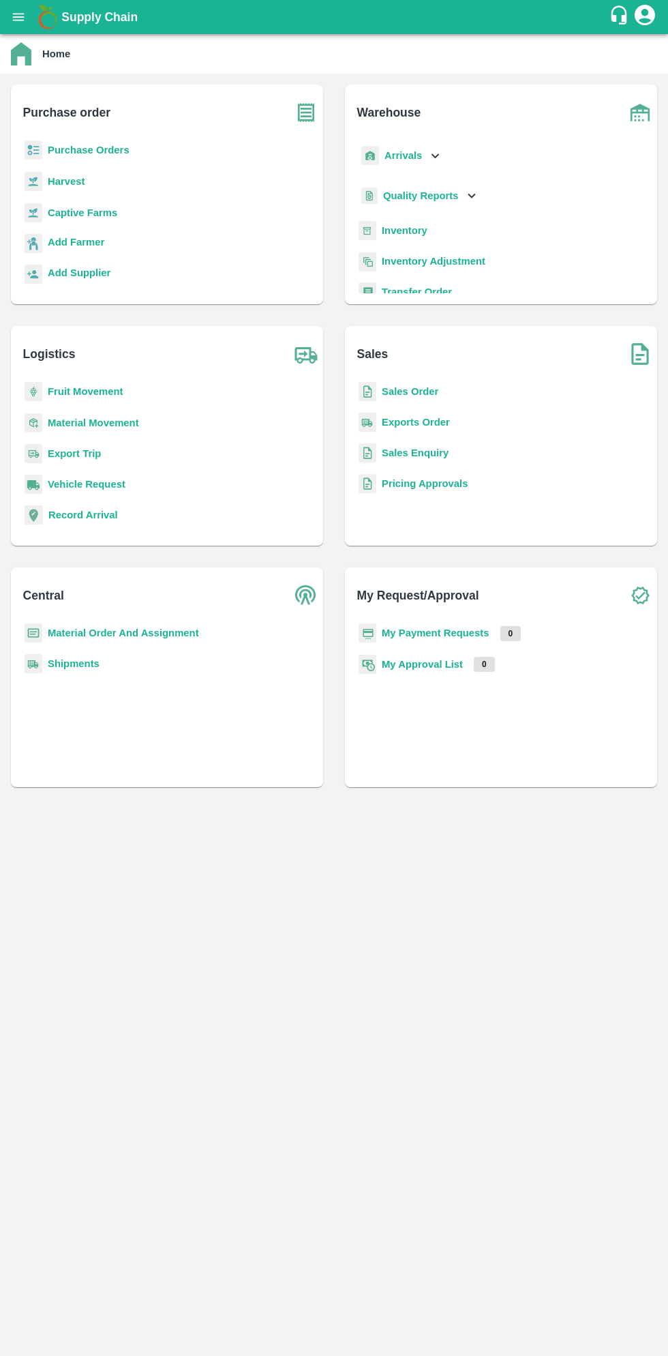
click at [113, 150] on b "Purchase Orders" at bounding box center [89, 150] width 82 height 11
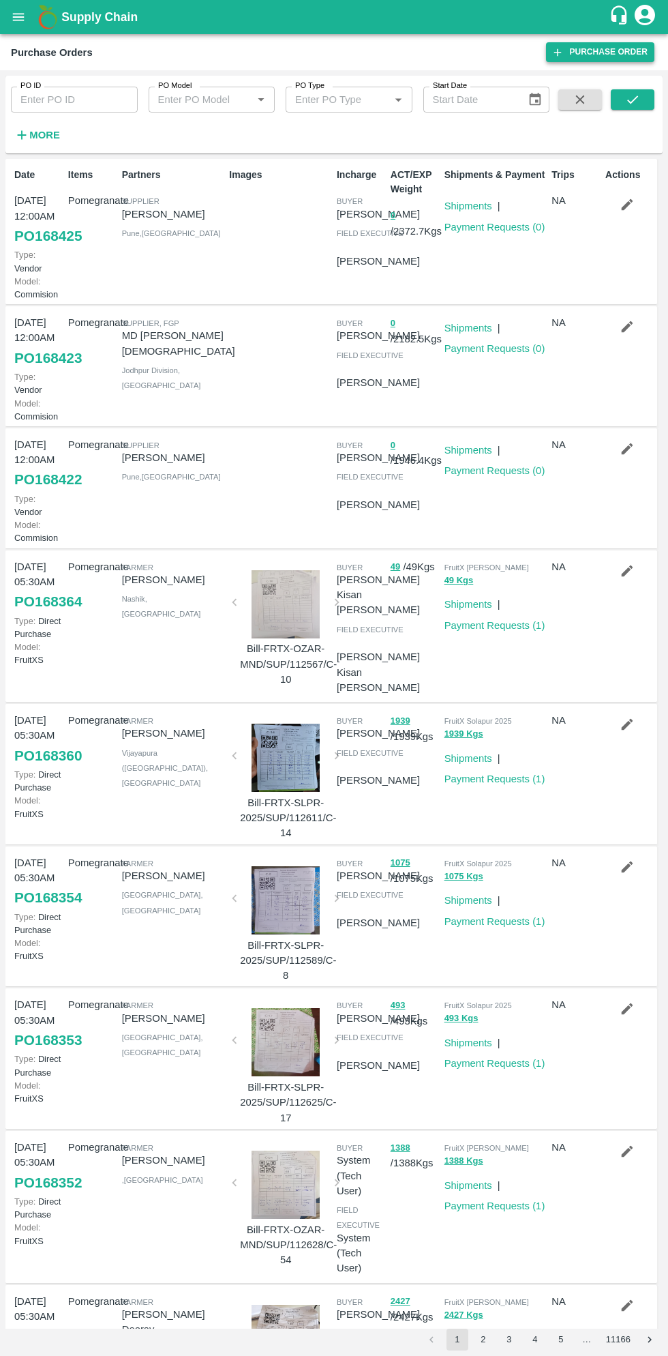
click at [597, 56] on link "Purchase Order" at bounding box center [600, 52] width 108 height 20
click at [58, 135] on button "More" at bounding box center [37, 134] width 53 height 23
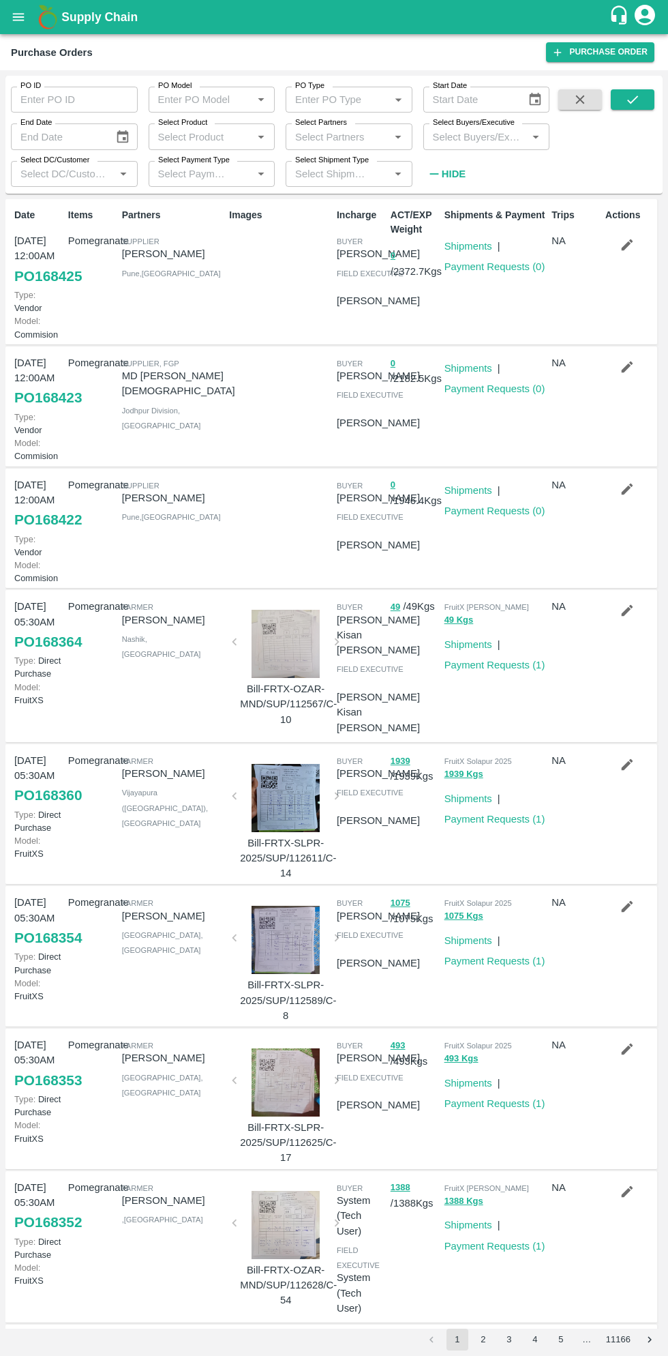
click at [481, 136] on input "Select Buyers/Executive" at bounding box center [476, 137] width 96 height 18
type input "sagar"
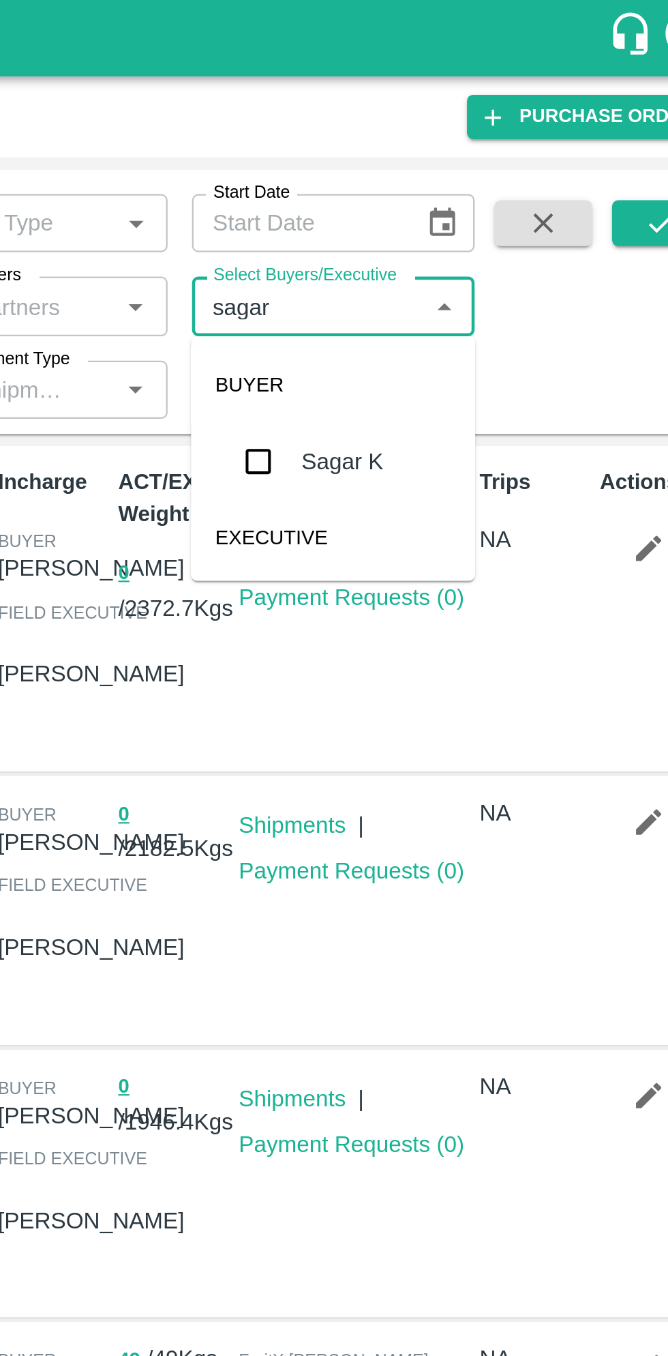
click at [449, 209] on input "checkbox" at bounding box center [452, 205] width 27 height 27
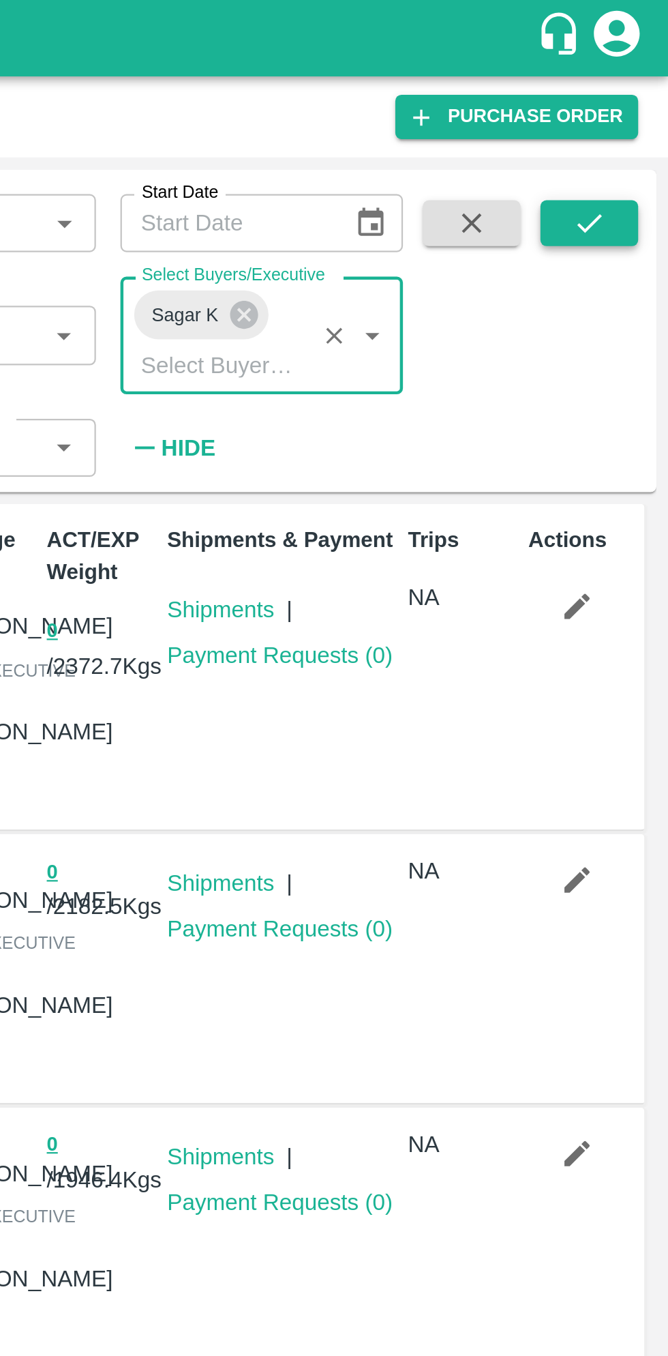
click at [629, 102] on icon "submit" at bounding box center [632, 99] width 15 height 15
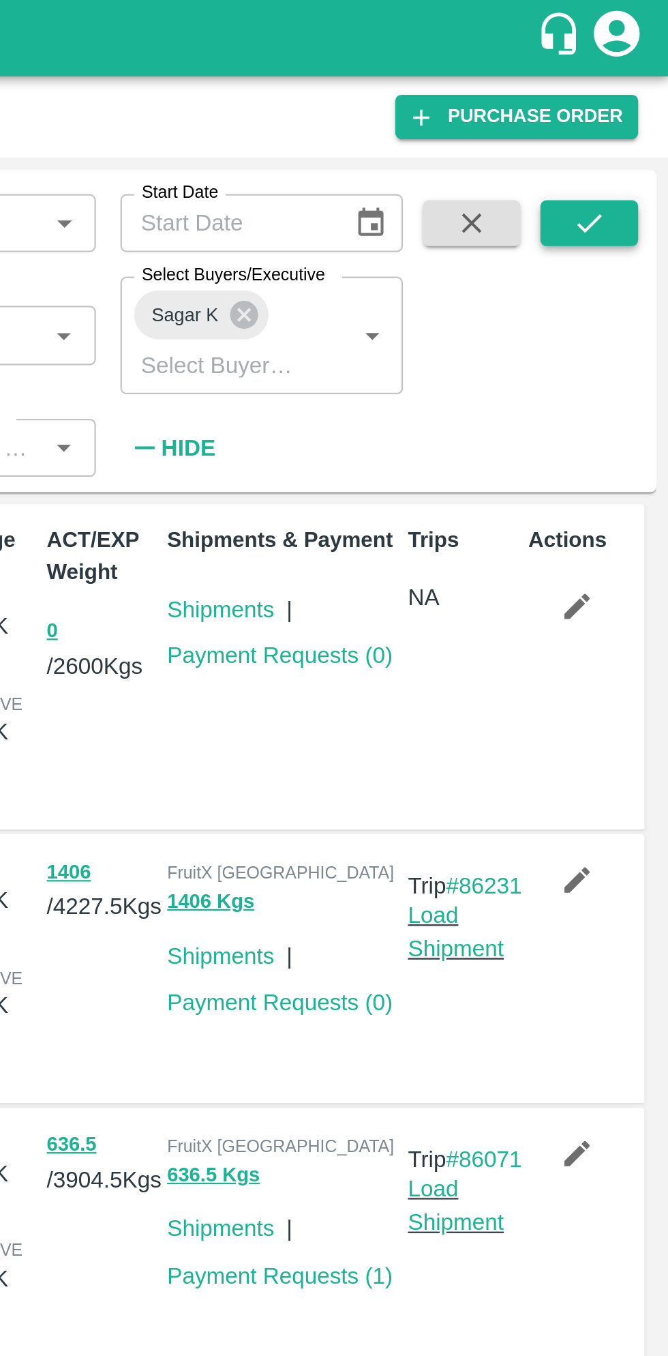
scroll to position [3, 0]
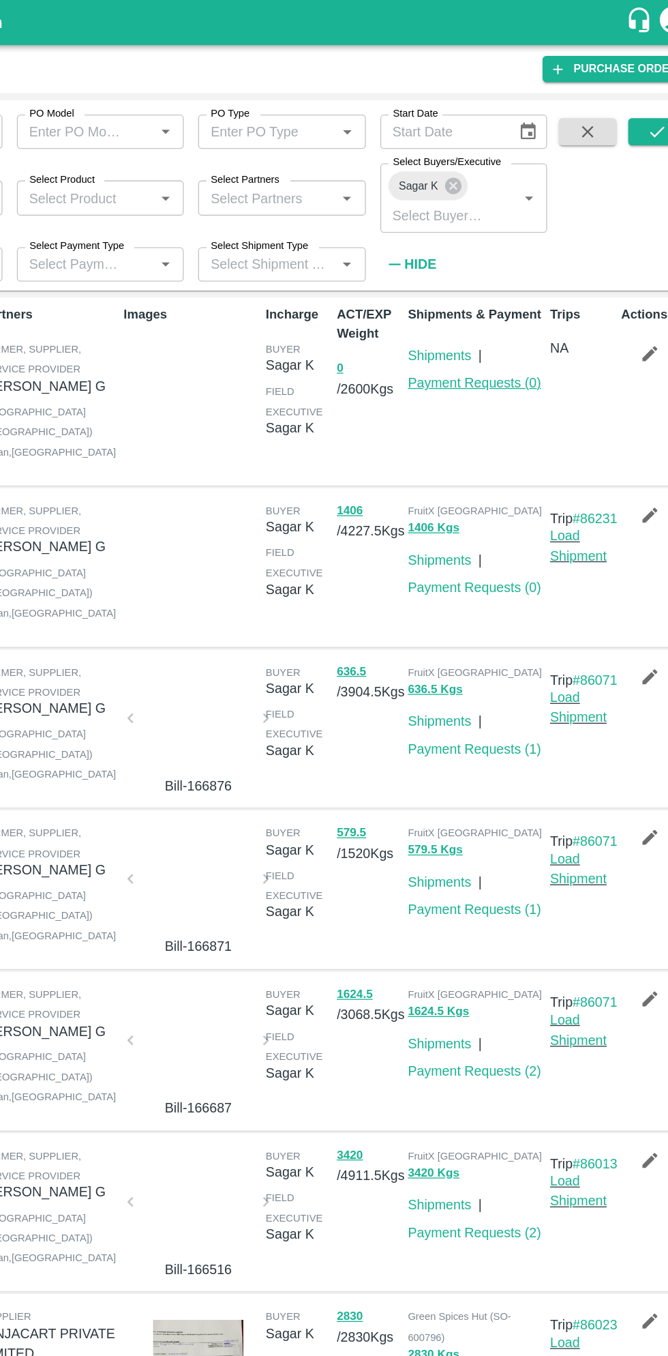
click at [508, 290] on link "Payment Requests ( 0 )" at bounding box center [495, 289] width 101 height 11
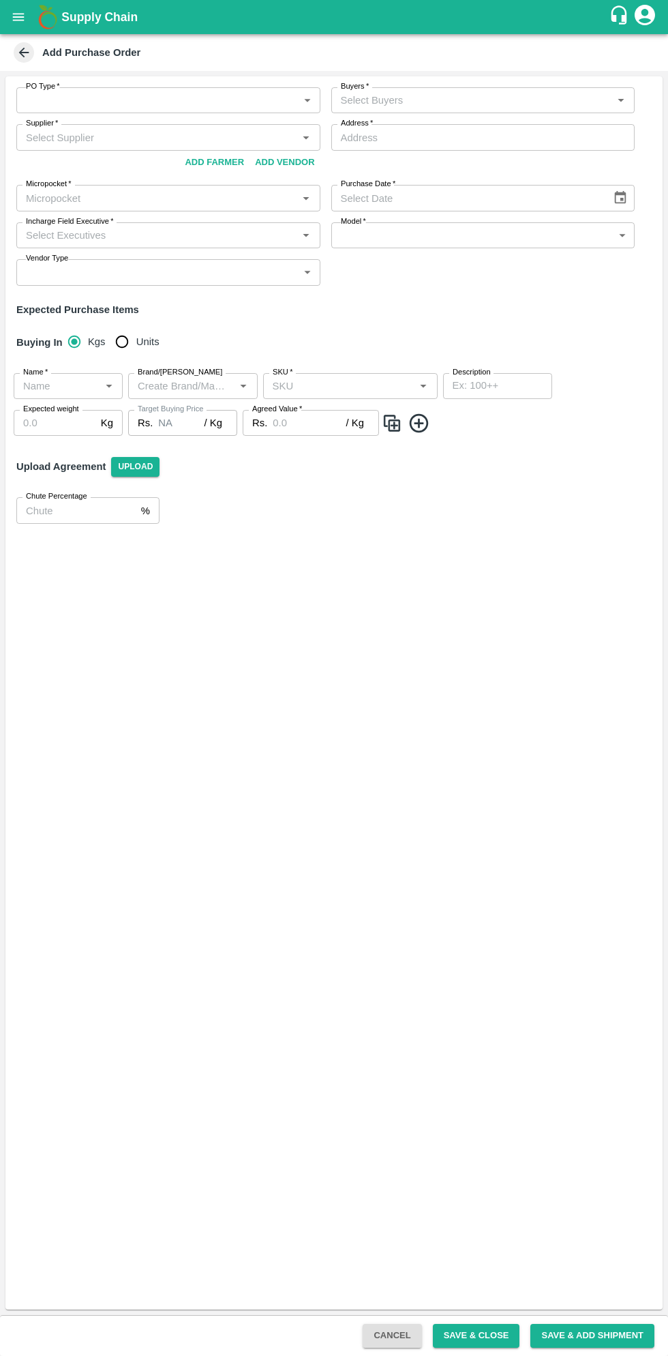
click at [147, 94] on body "Supply Chain Add Purchase Order PO Type   * ​ PO Type Buyers   * Buyers   * Sup…" at bounding box center [334, 678] width 668 height 1356
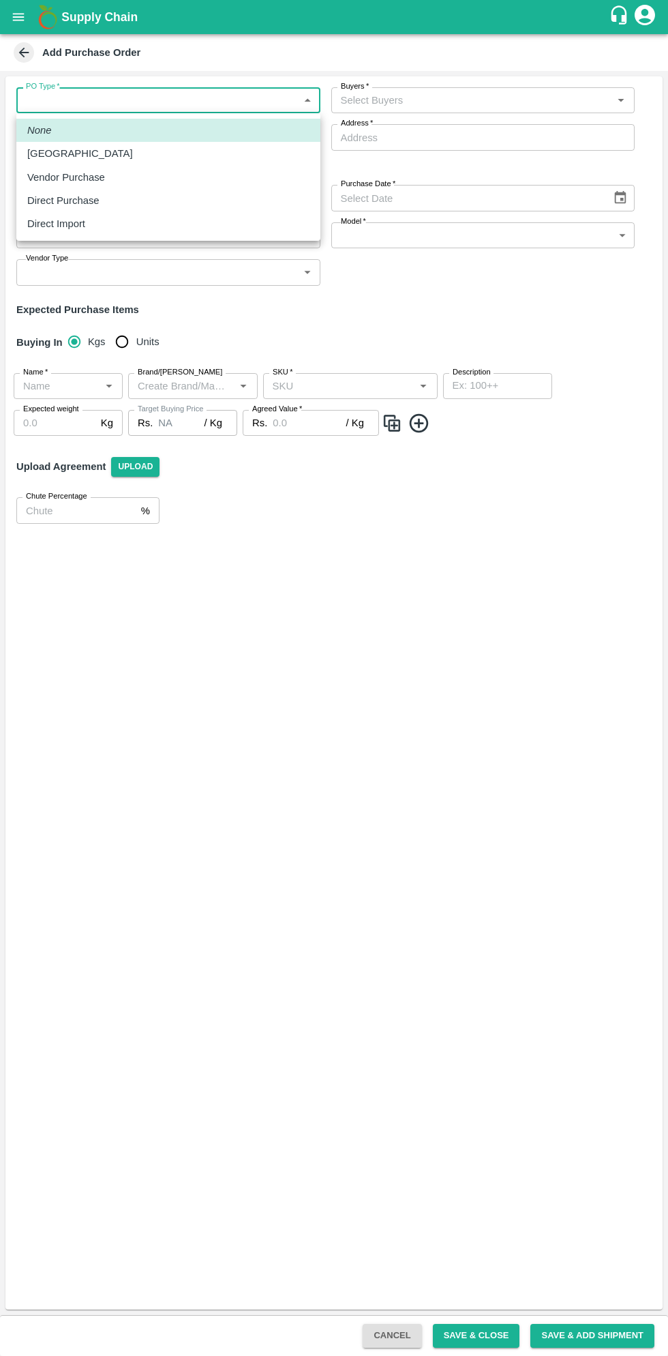
click at [97, 178] on p "Vendor Purchase" at bounding box center [66, 177] width 78 height 15
type input "2"
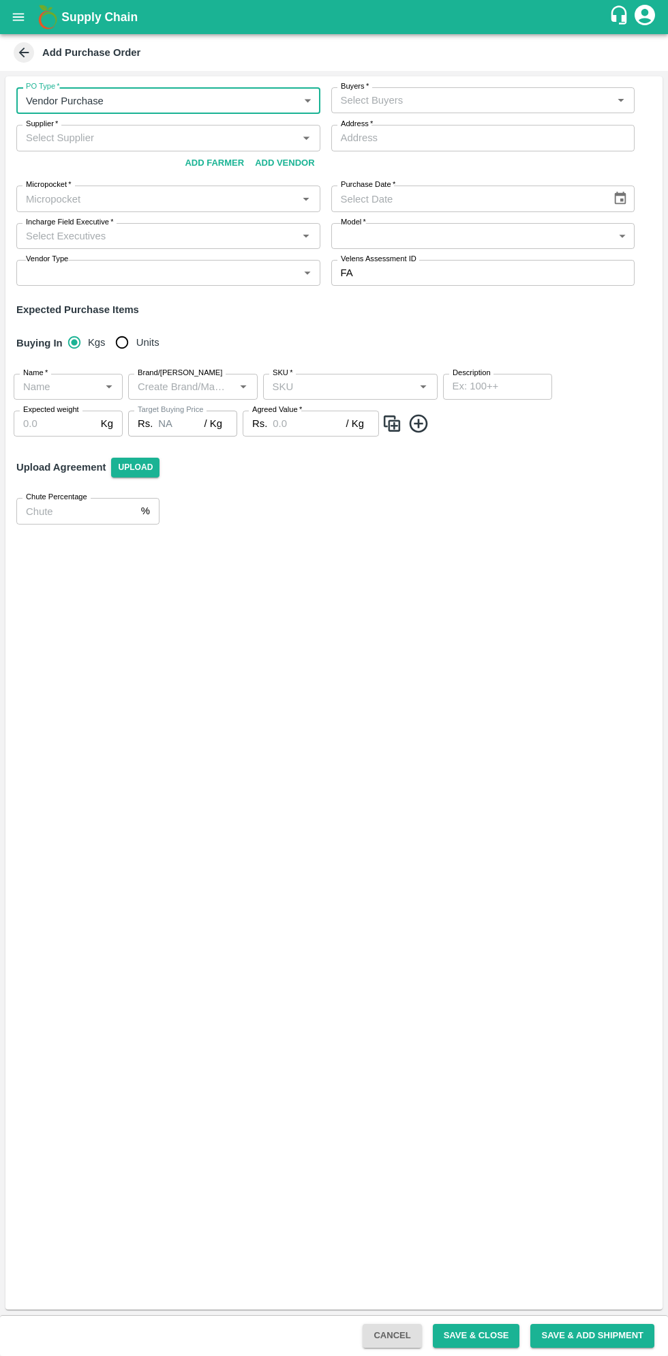
click at [466, 100] on input "Buyers   *" at bounding box center [471, 100] width 273 height 18
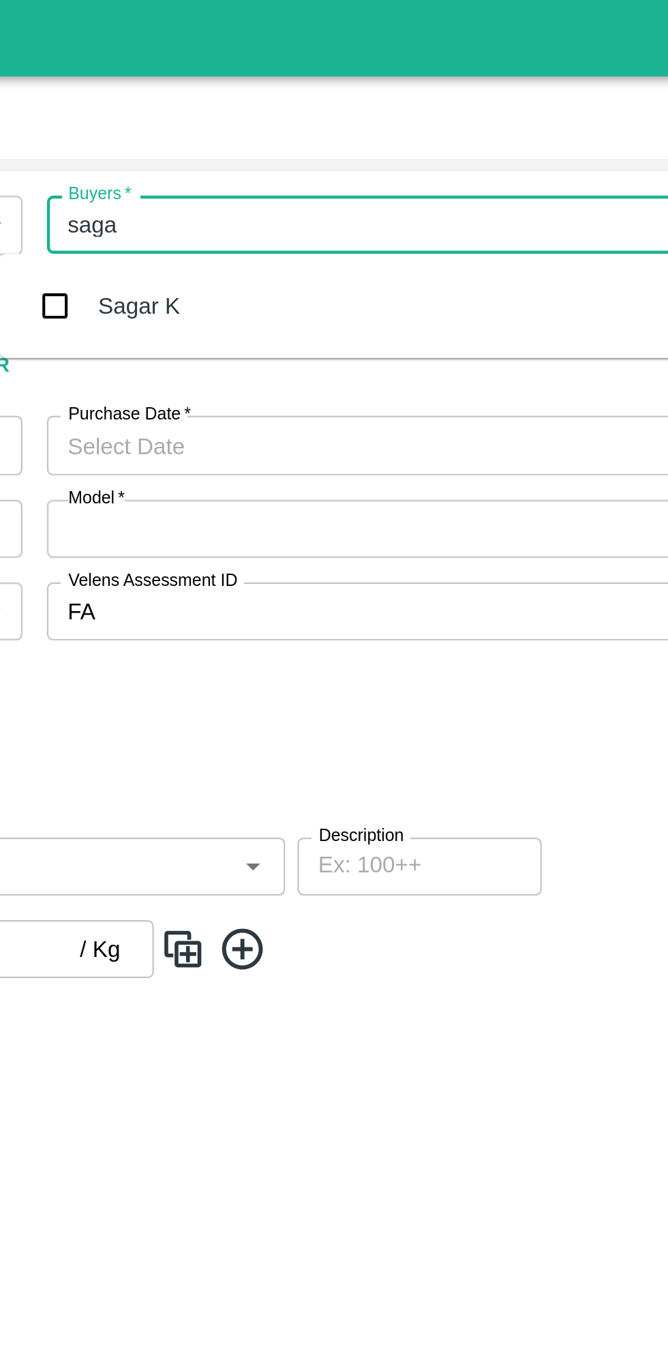
type input "sagar"
click at [334, 131] on input "checkbox" at bounding box center [334, 136] width 27 height 27
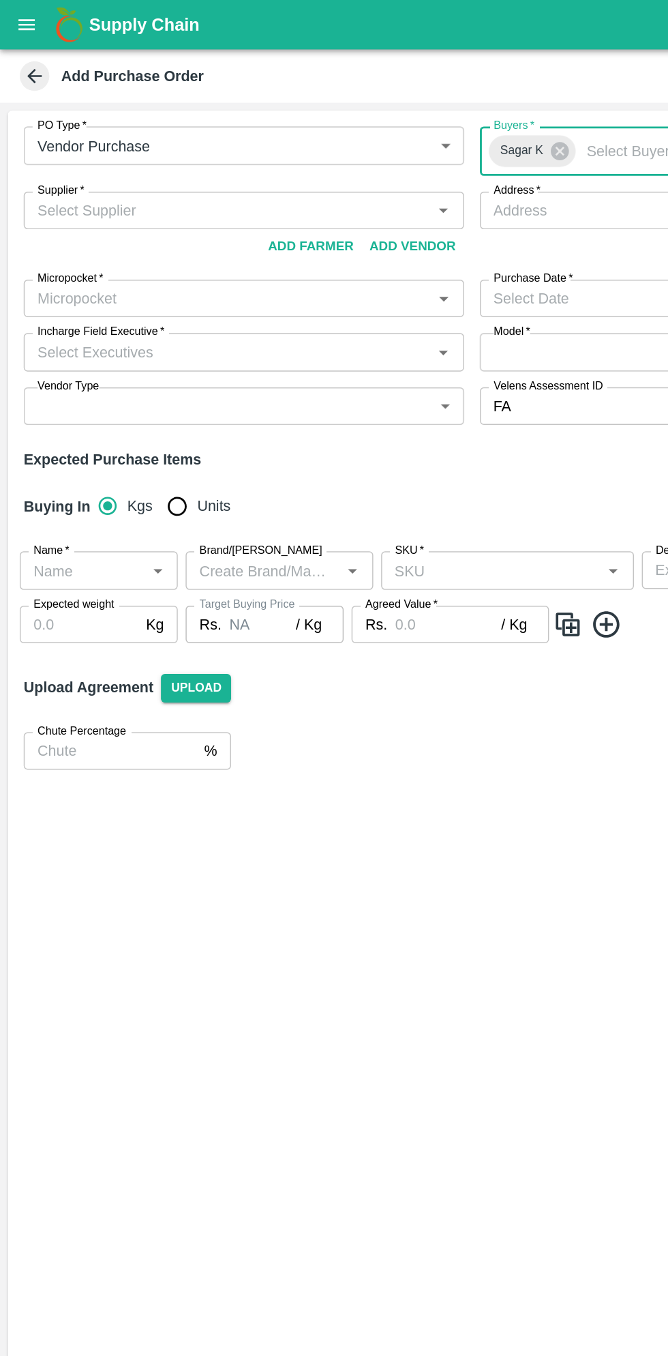
click at [163, 143] on input "Supplier   *" at bounding box center [156, 145] width 273 height 18
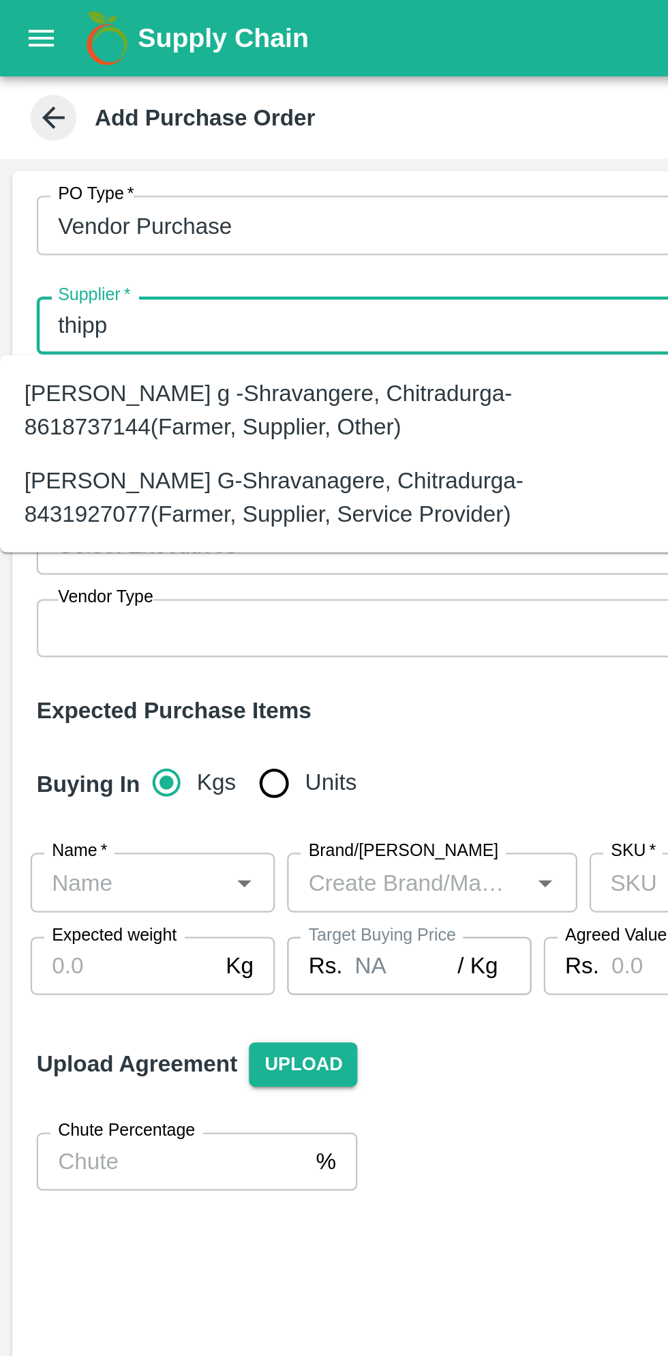
click at [145, 222] on div "[PERSON_NAME] G-Shravanagere, Chitradurga-8431927077(Farmer, Supplier, Service …" at bounding box center [152, 222] width 282 height 31
type input "[PERSON_NAME] G-Shravanagere, Chitradurga-8431927077(Farmer, Supplier, Service …"
type input "Shravanagere, Chitradurga, [GEOGRAPHIC_DATA], [GEOGRAPHIC_DATA]"
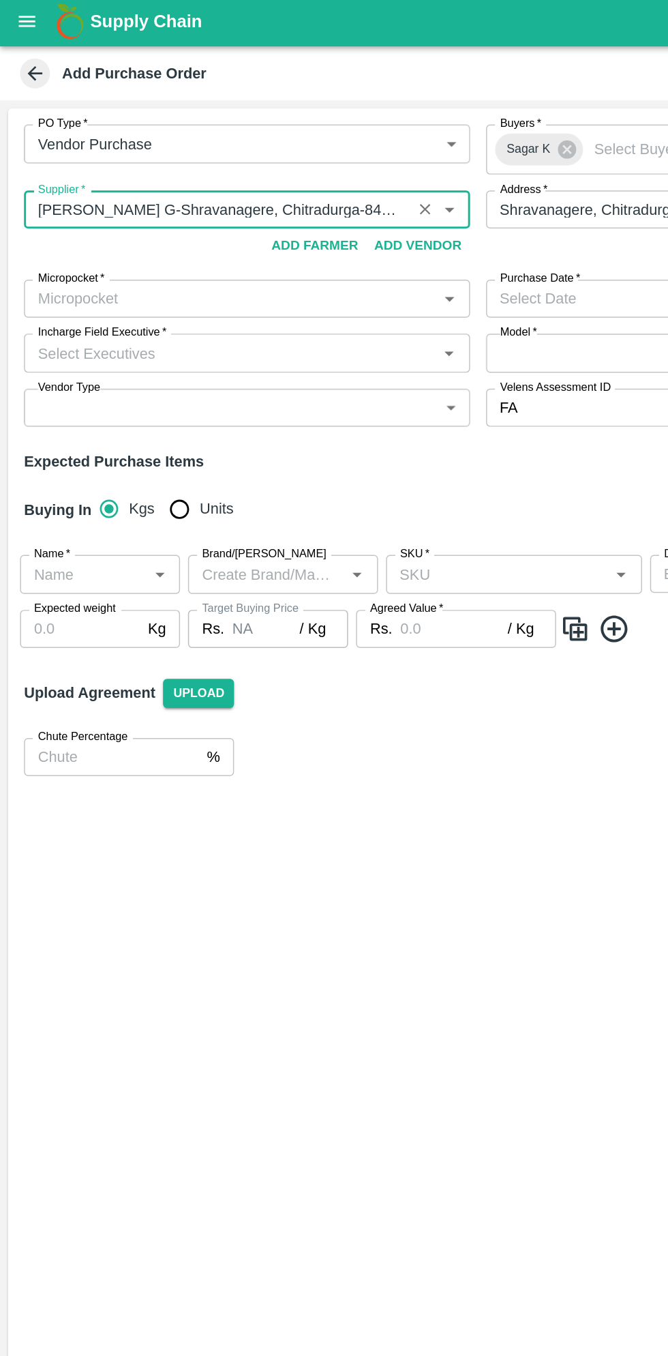
type input "[PERSON_NAME] G-Shravanagere, Chitradurga-8431927077(Farmer, Supplier, Service …"
click at [186, 209] on input "Micropocket   *" at bounding box center [156, 206] width 273 height 18
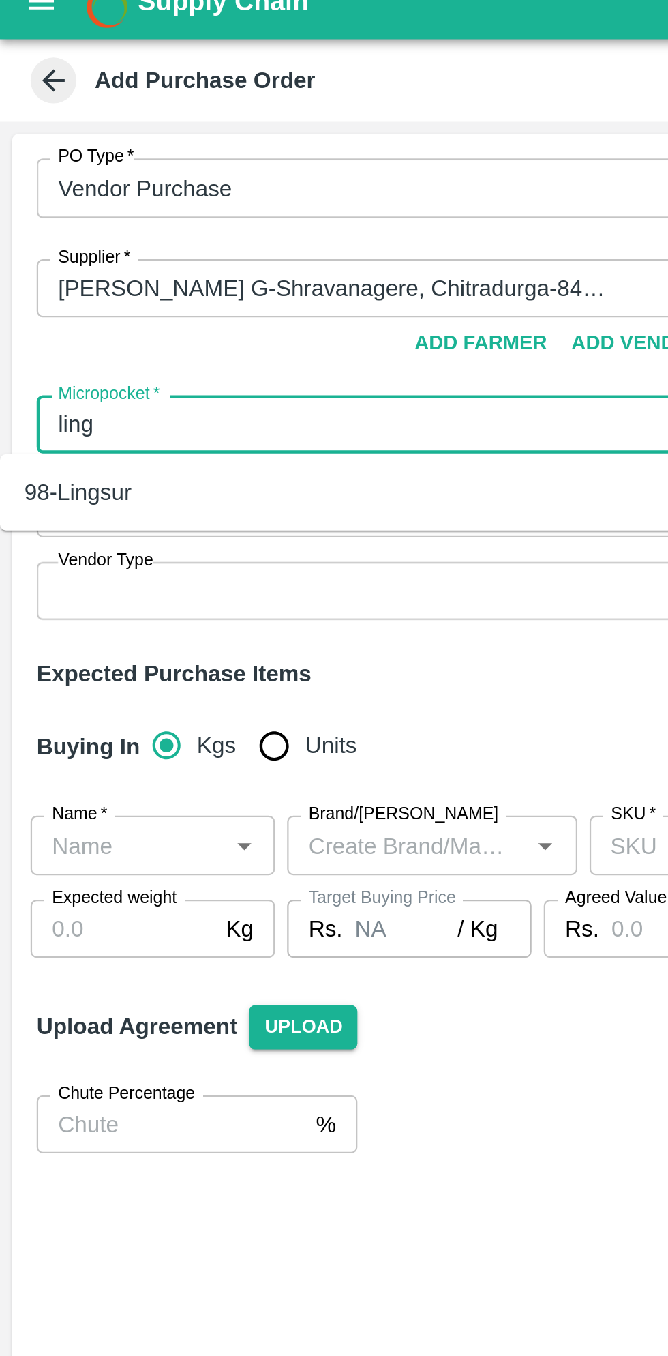
click at [93, 243] on div "98-Lingsur" at bounding box center [152, 235] width 304 height 23
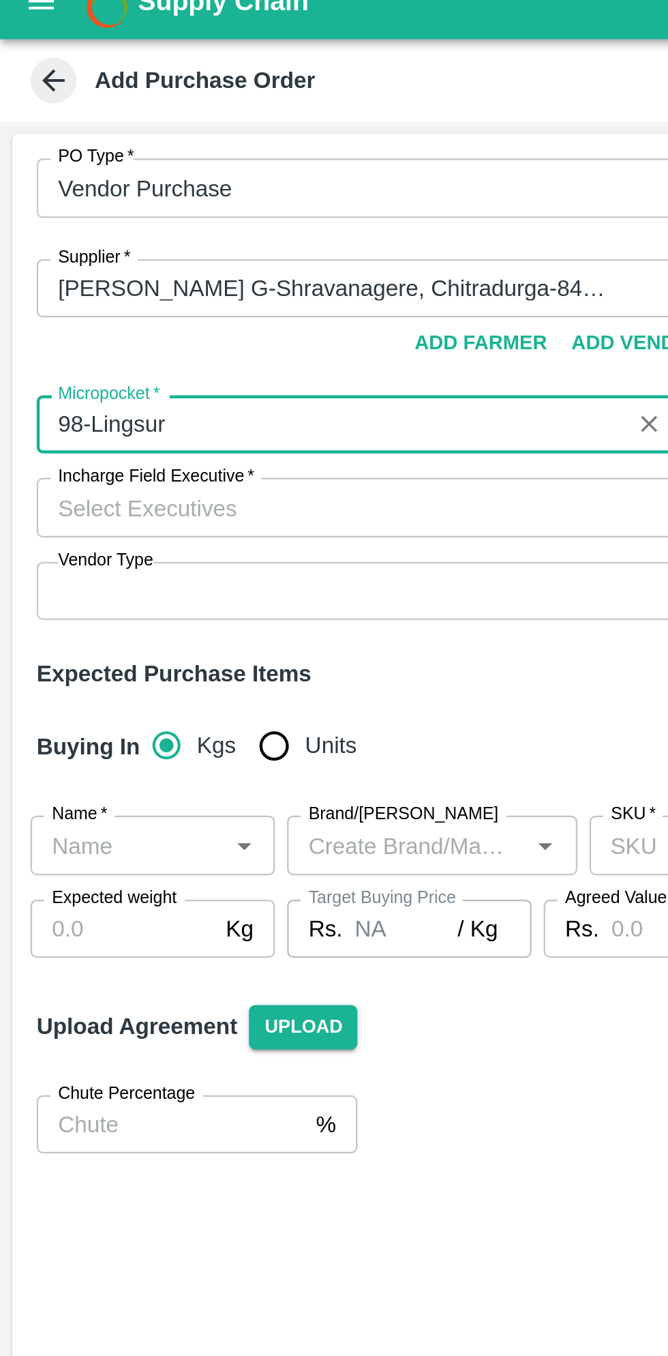
type input "98-Lingsur"
click at [140, 247] on input "Incharge Field Executive   *" at bounding box center [156, 243] width 273 height 18
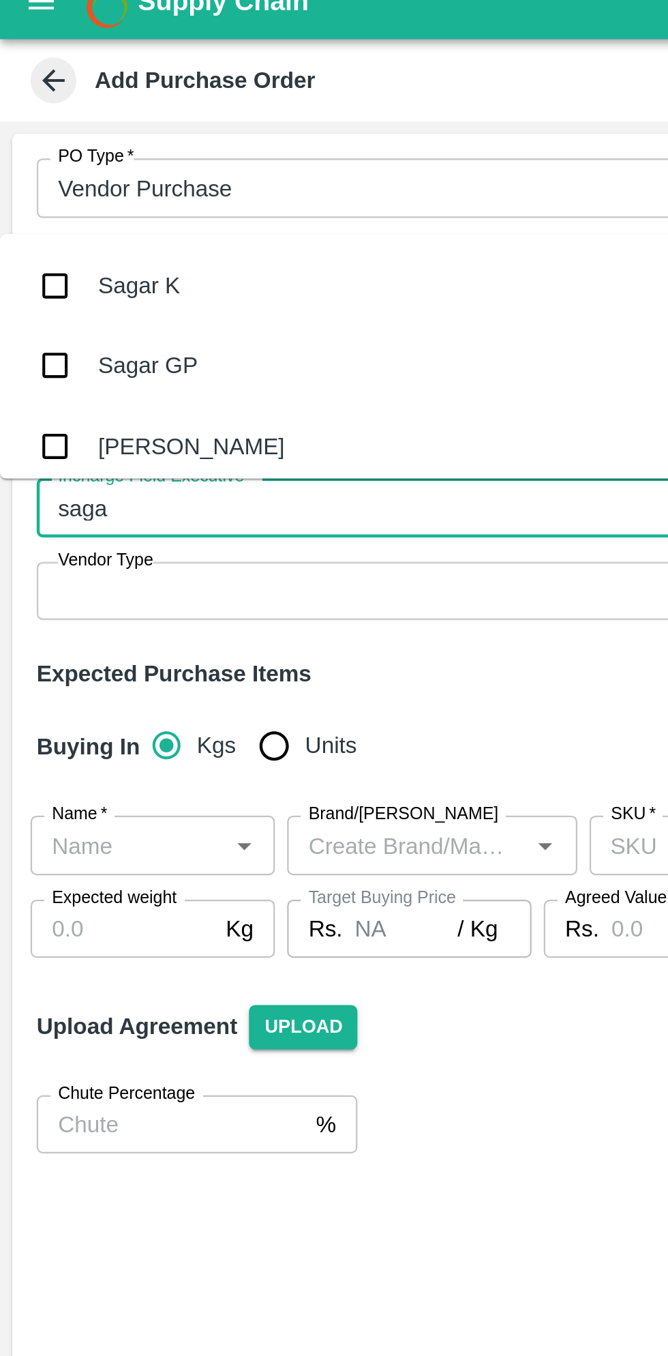
type input "sagar"
click at [33, 142] on input "checkbox" at bounding box center [24, 143] width 27 height 27
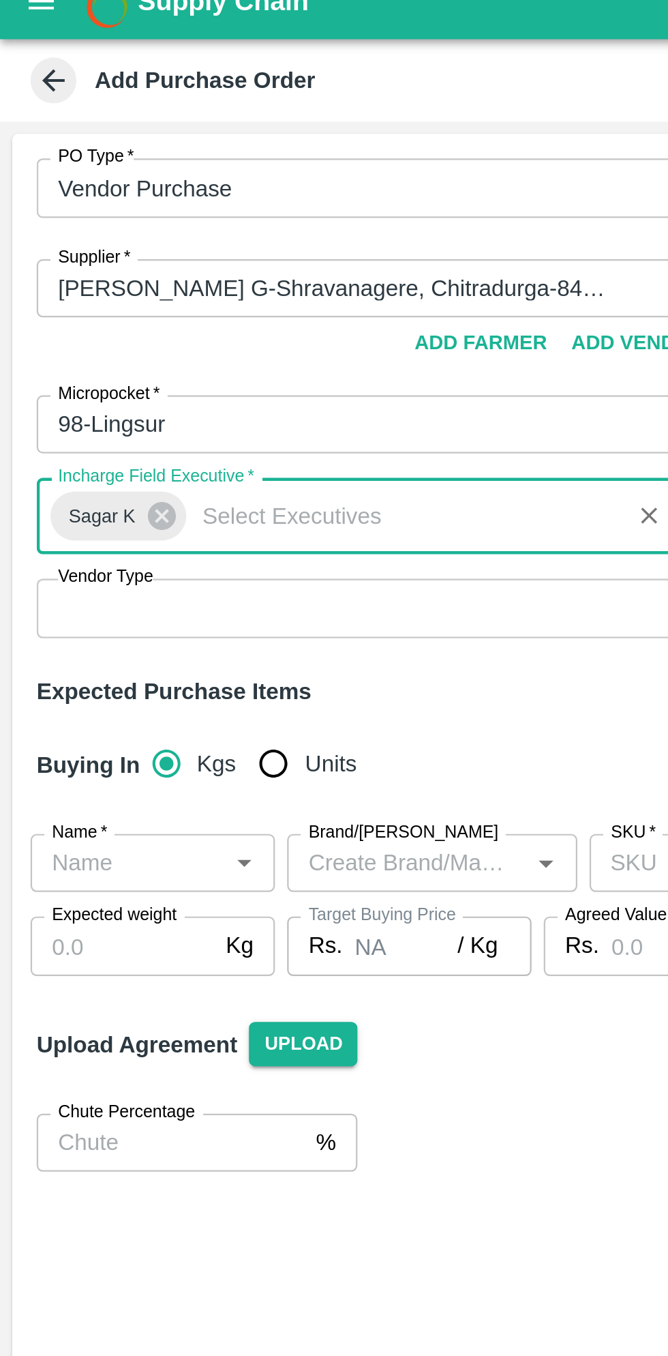
click at [188, 284] on body "Supply Chain Add Purchase Order PO Type   * Vendor Purchase 2 PO Type Buyers   …" at bounding box center [334, 678] width 668 height 1356
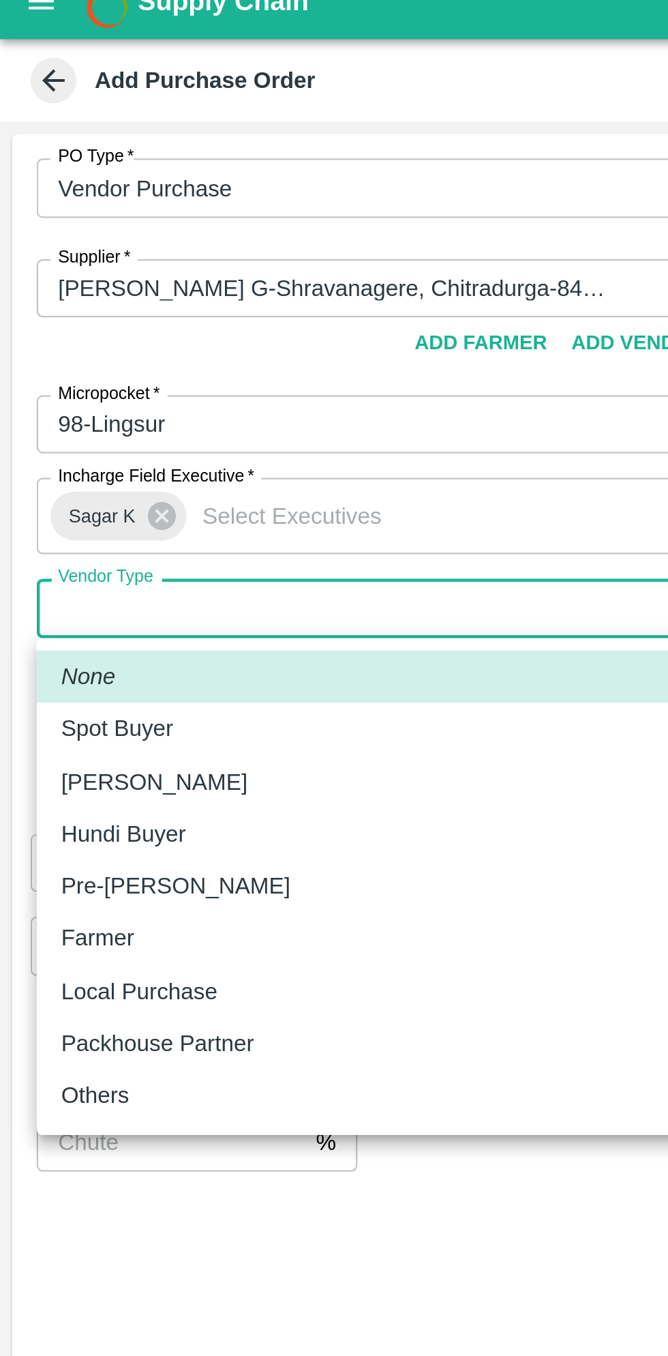
click at [68, 340] on p "Spot Buyer" at bounding box center [52, 341] width 50 height 15
type input "SPOT_BUYER"
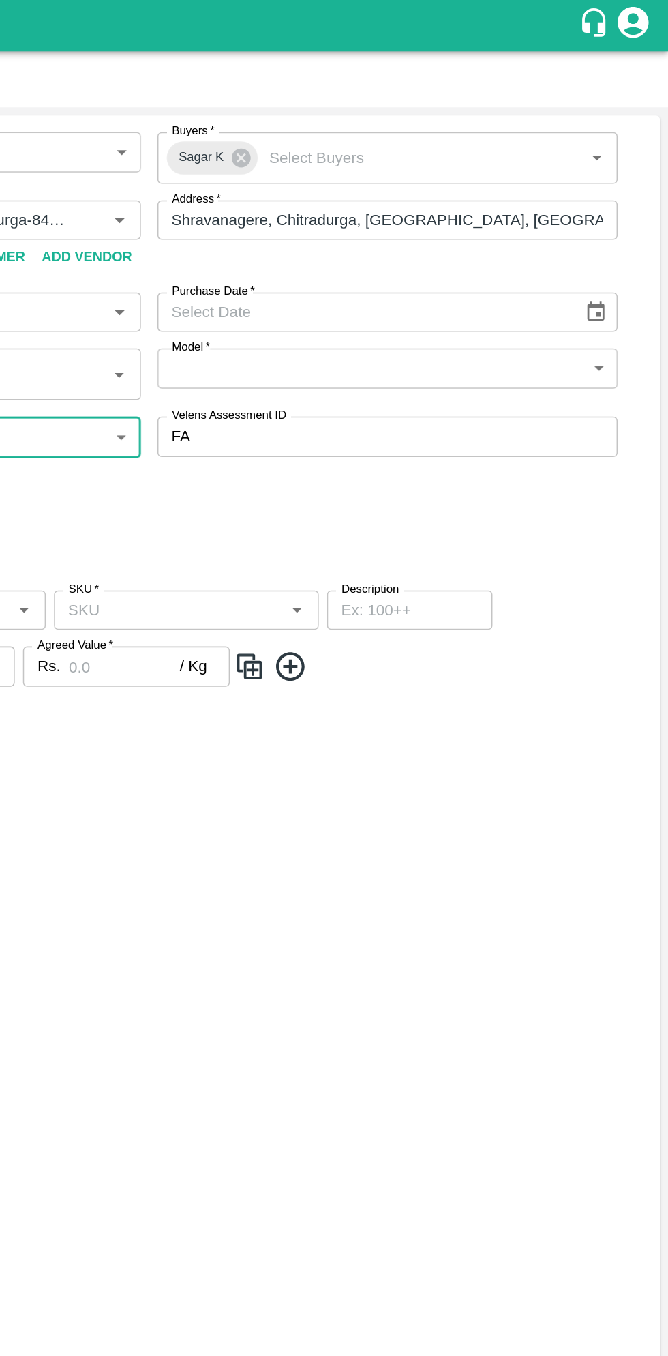
click at [618, 201] on icon "Choose date" at bounding box center [621, 205] width 12 height 13
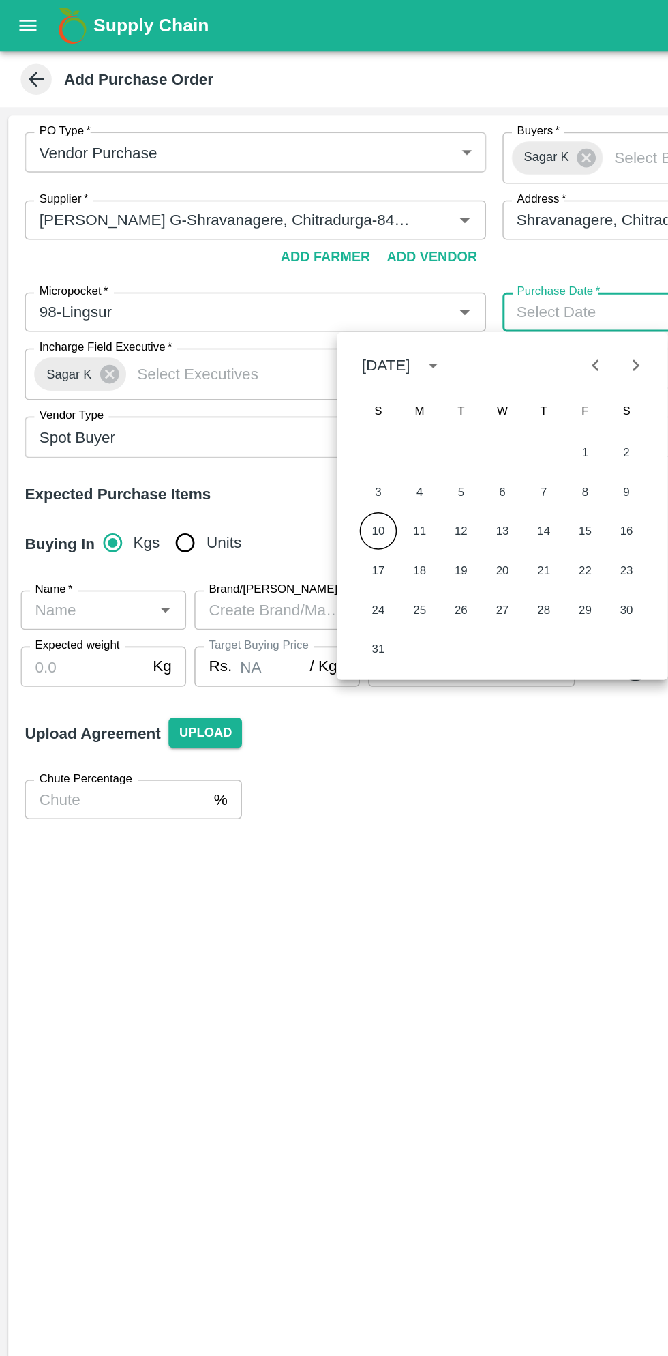
click at [250, 348] on button "10" at bounding box center [249, 350] width 25 height 25
type input "[DATE]"
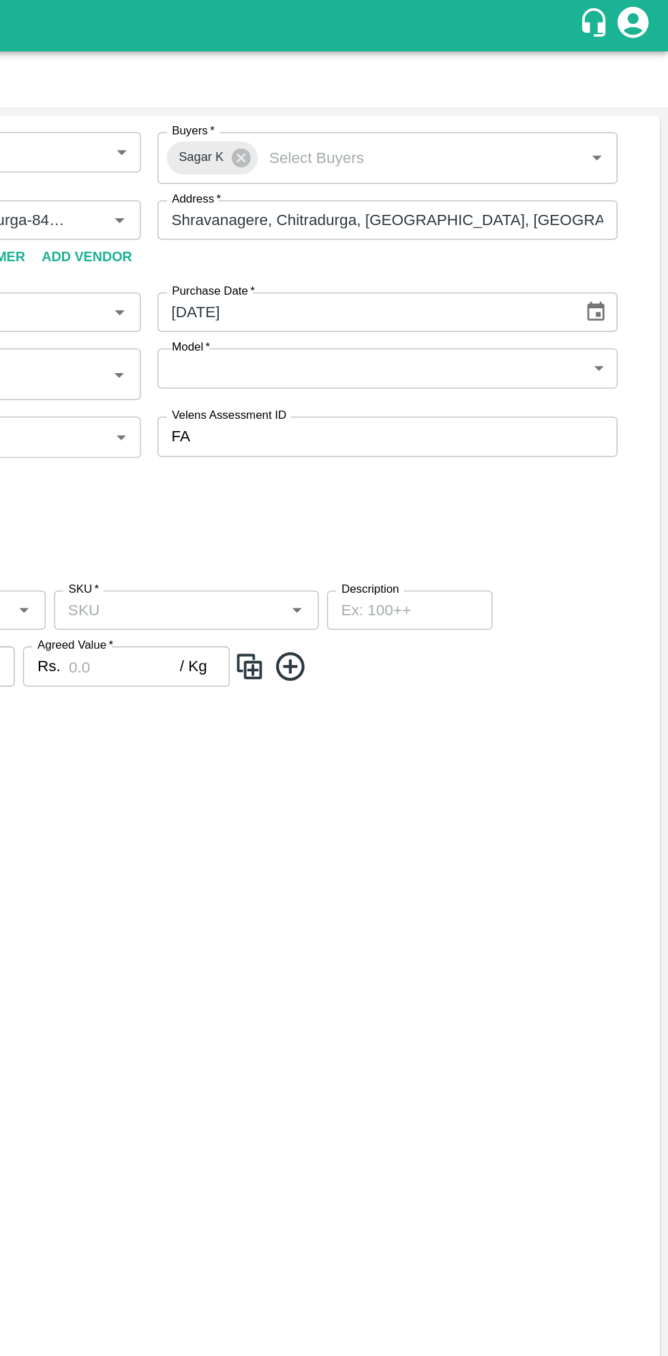
click at [573, 241] on body "Supply Chain Add Purchase Order PO Type   * Vendor Purchase 2 PO Type Buyers   …" at bounding box center [334, 678] width 668 height 1356
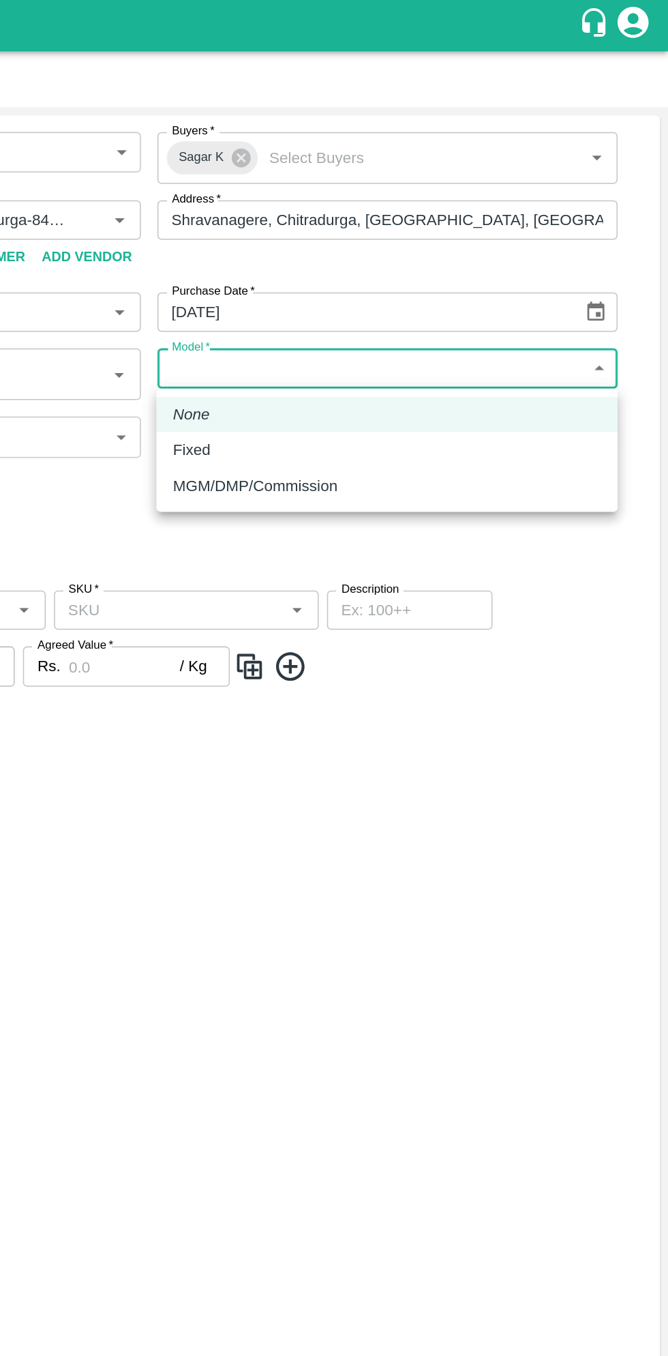
click at [421, 320] on p "MGM/DMP/Commission" at bounding box center [396, 320] width 108 height 15
type input "Commision"
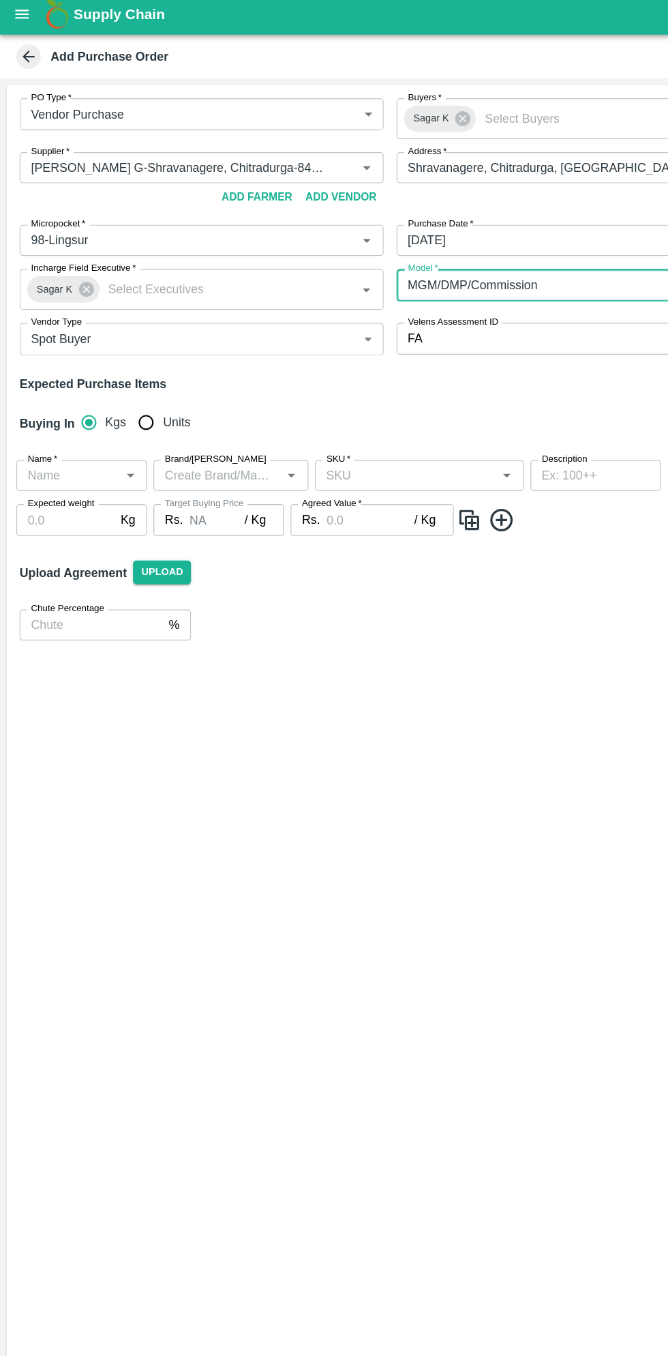
click at [83, 400] on input "Name   *" at bounding box center [57, 402] width 78 height 18
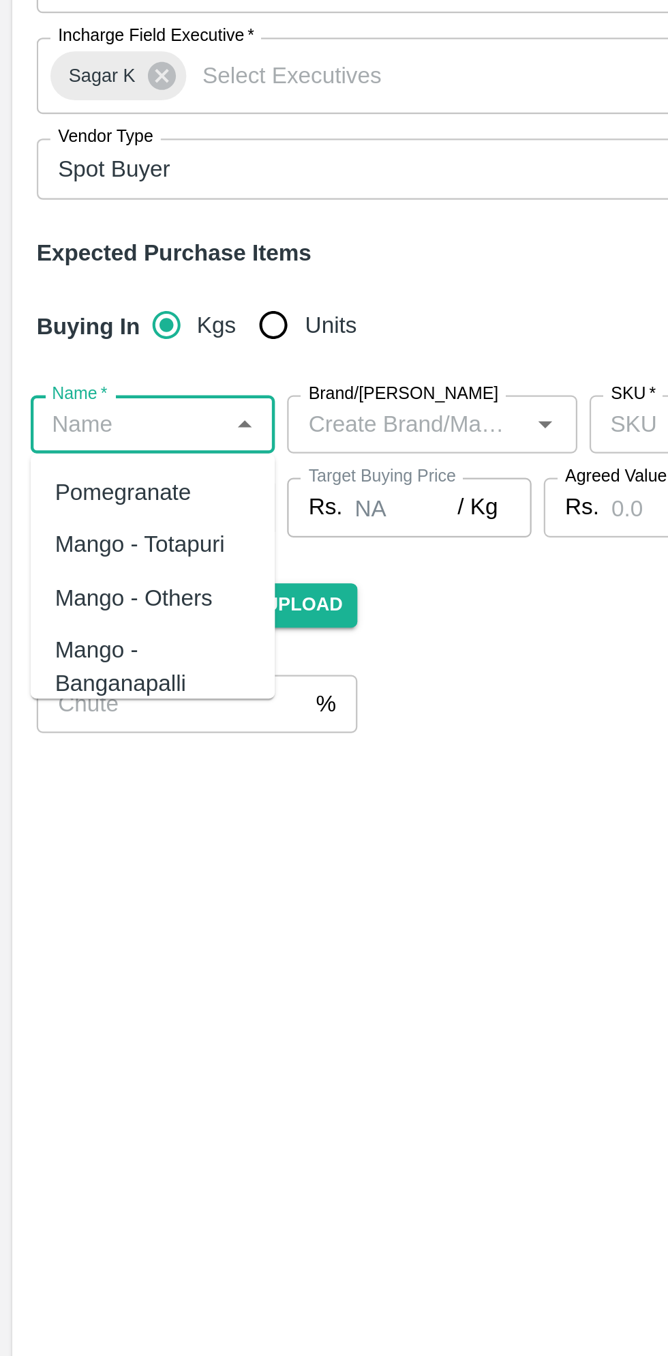
click at [70, 432] on div "Pomegranate" at bounding box center [55, 432] width 61 height 15
type input "Pomegranate"
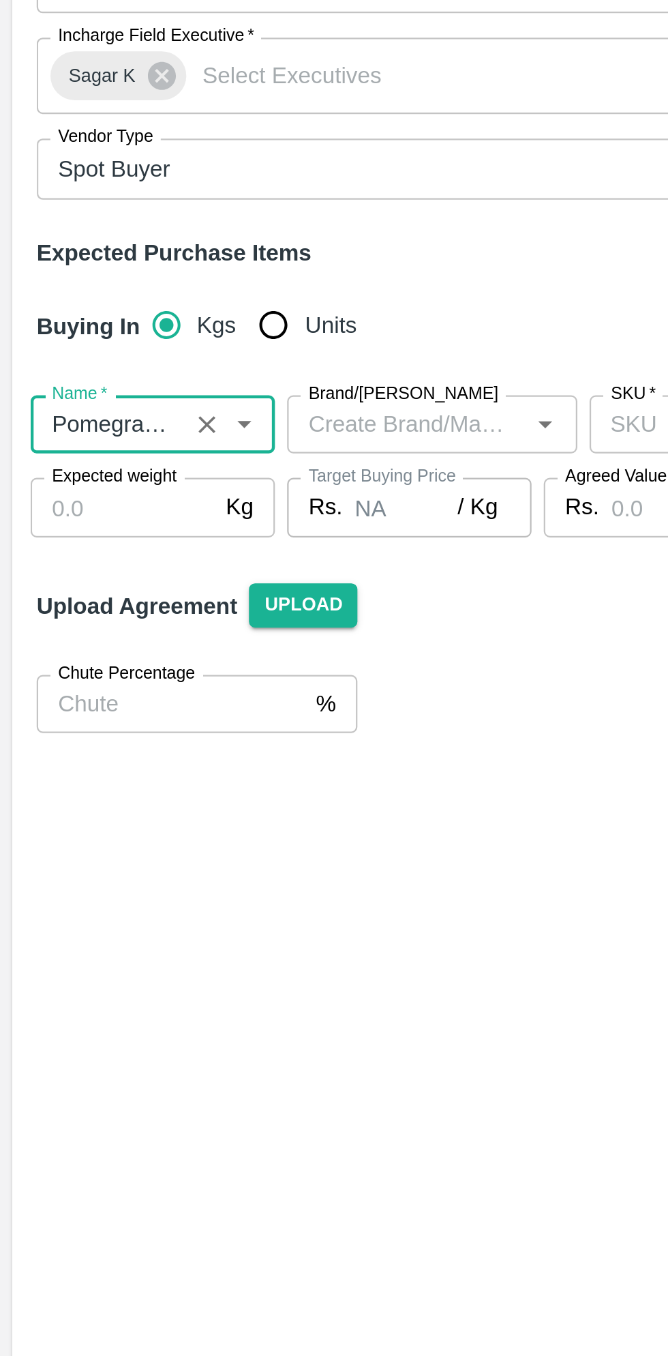
click at [188, 399] on input "Brand/[PERSON_NAME]" at bounding box center [181, 402] width 99 height 18
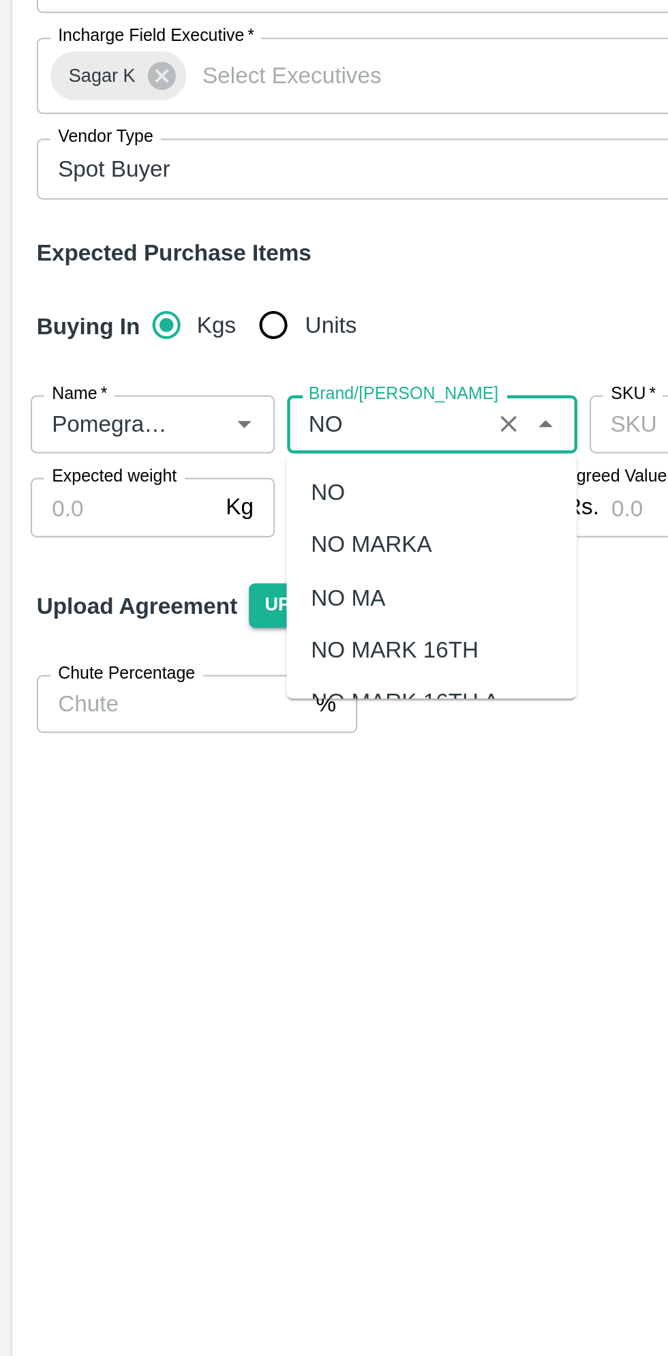
click at [179, 458] on div "NO MARKA" at bounding box center [166, 456] width 54 height 15
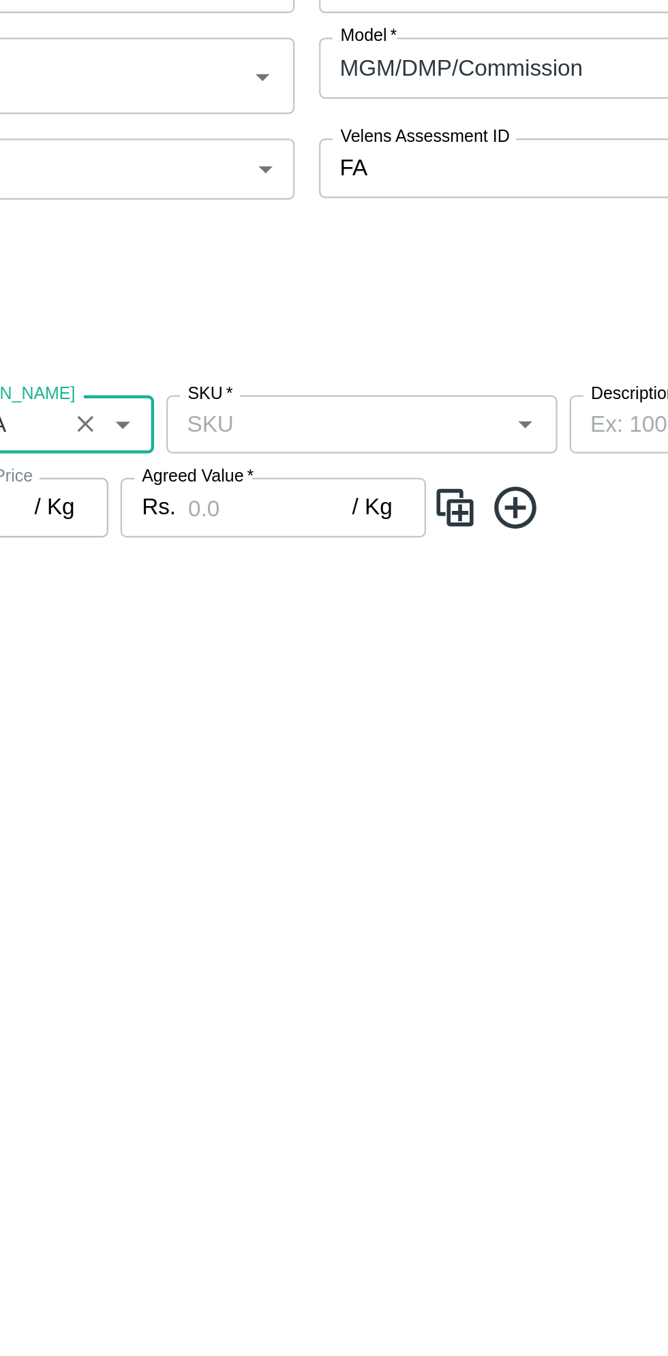
type input "NO MARKA"
click at [338, 396] on input "SKU   *" at bounding box center [339, 402] width 144 height 18
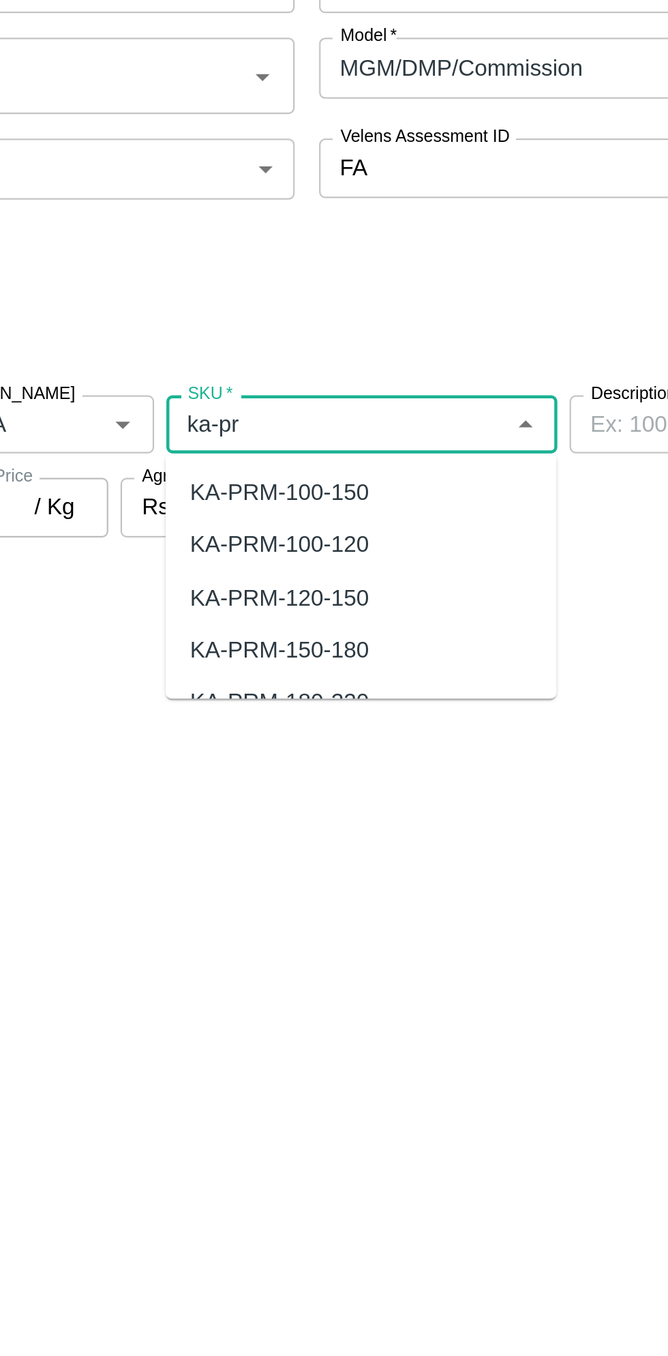
click at [346, 430] on div "KA-PRM-100-150" at bounding box center [313, 432] width 80 height 15
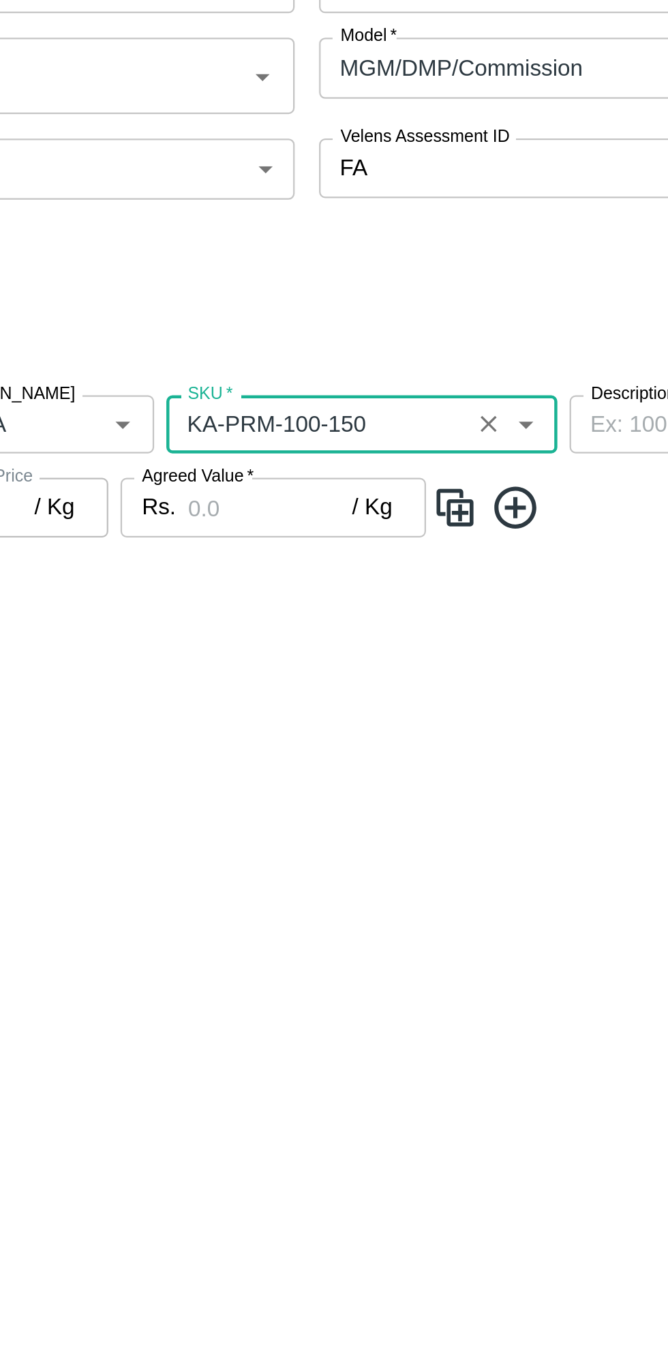
click at [363, 400] on input "SKU   *" at bounding box center [330, 402] width 126 height 18
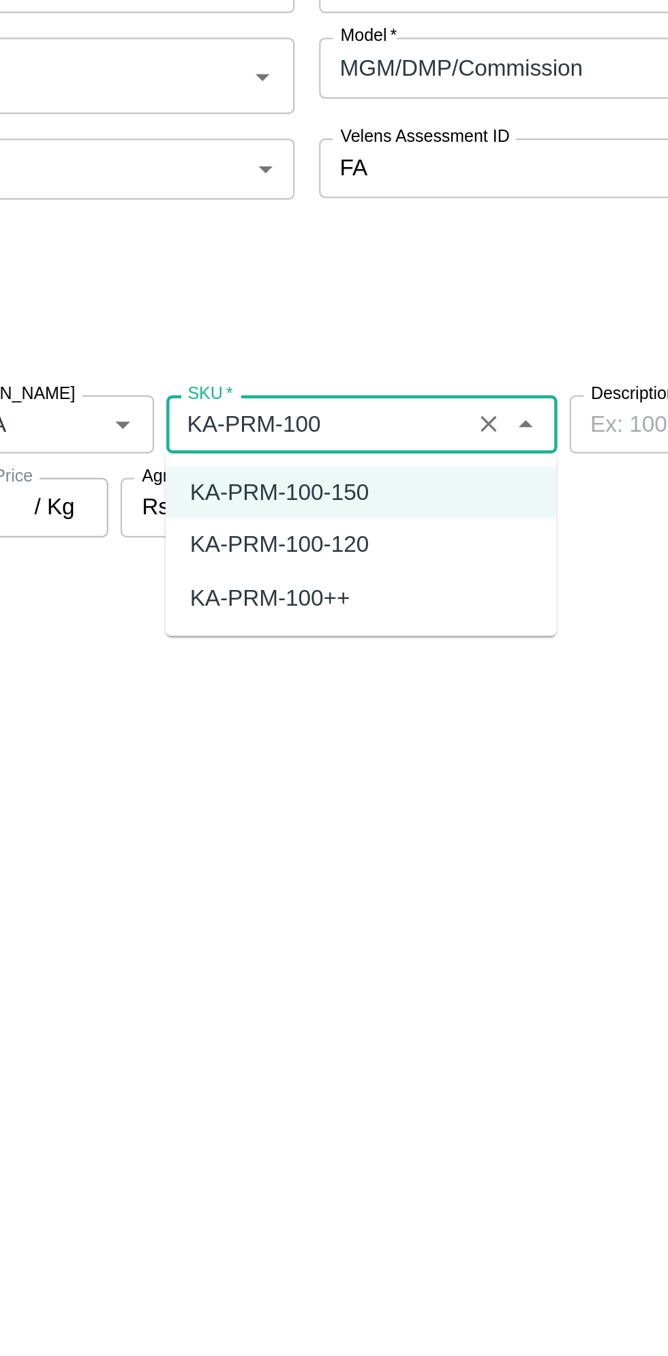
click at [340, 479] on div "KA-PRM-100++" at bounding box center [309, 479] width 72 height 15
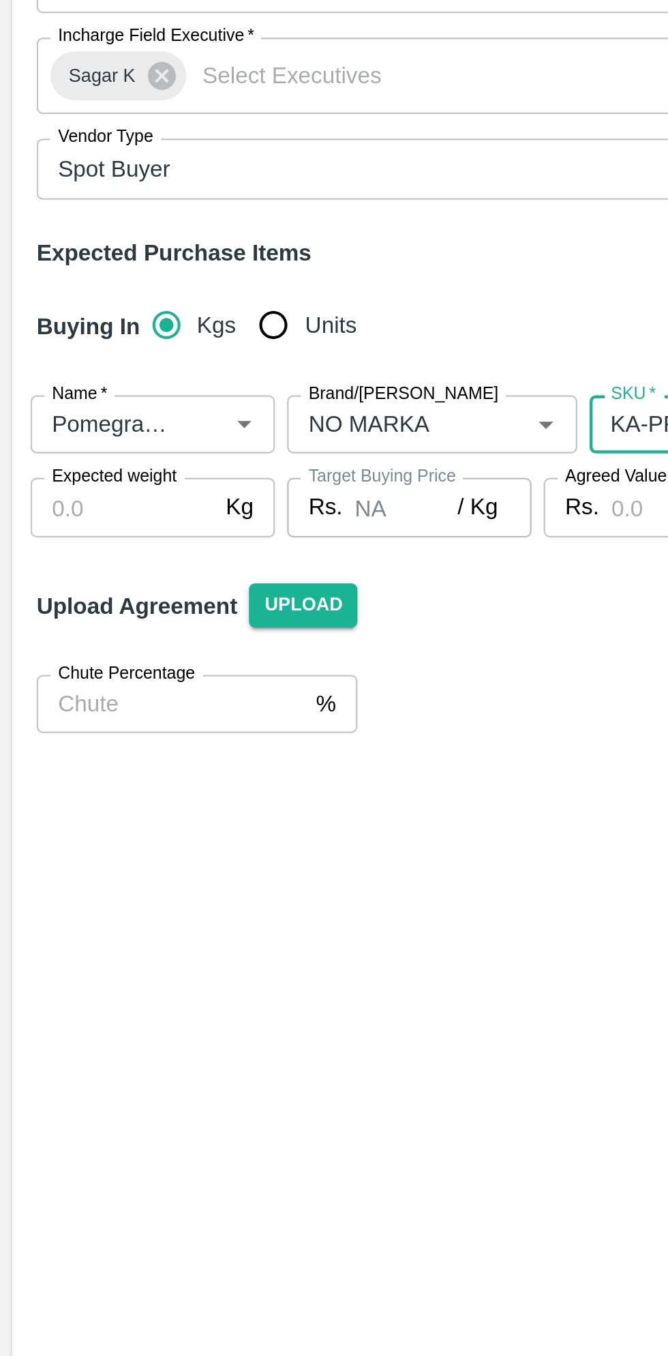
type input "KA-PRM-100++"
click at [60, 440] on input "Expected weight" at bounding box center [55, 439] width 82 height 26
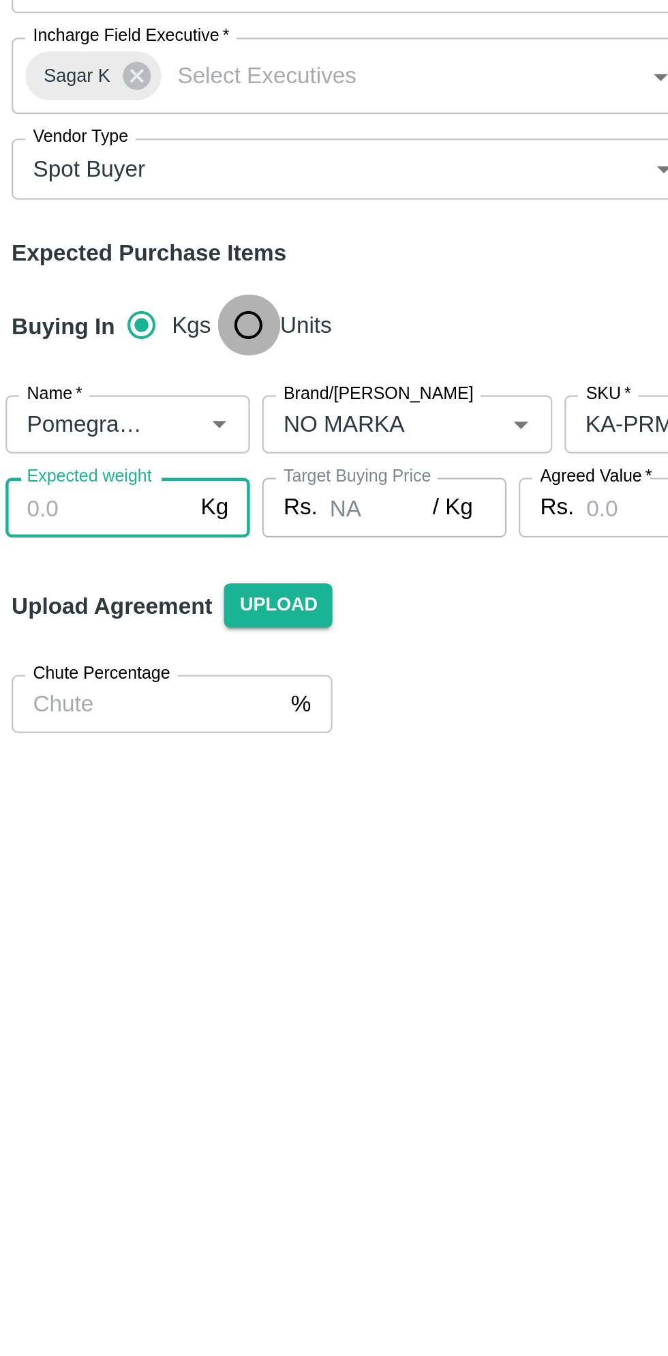
click at [120, 357] on input "Units" at bounding box center [121, 357] width 27 height 27
radio input "true"
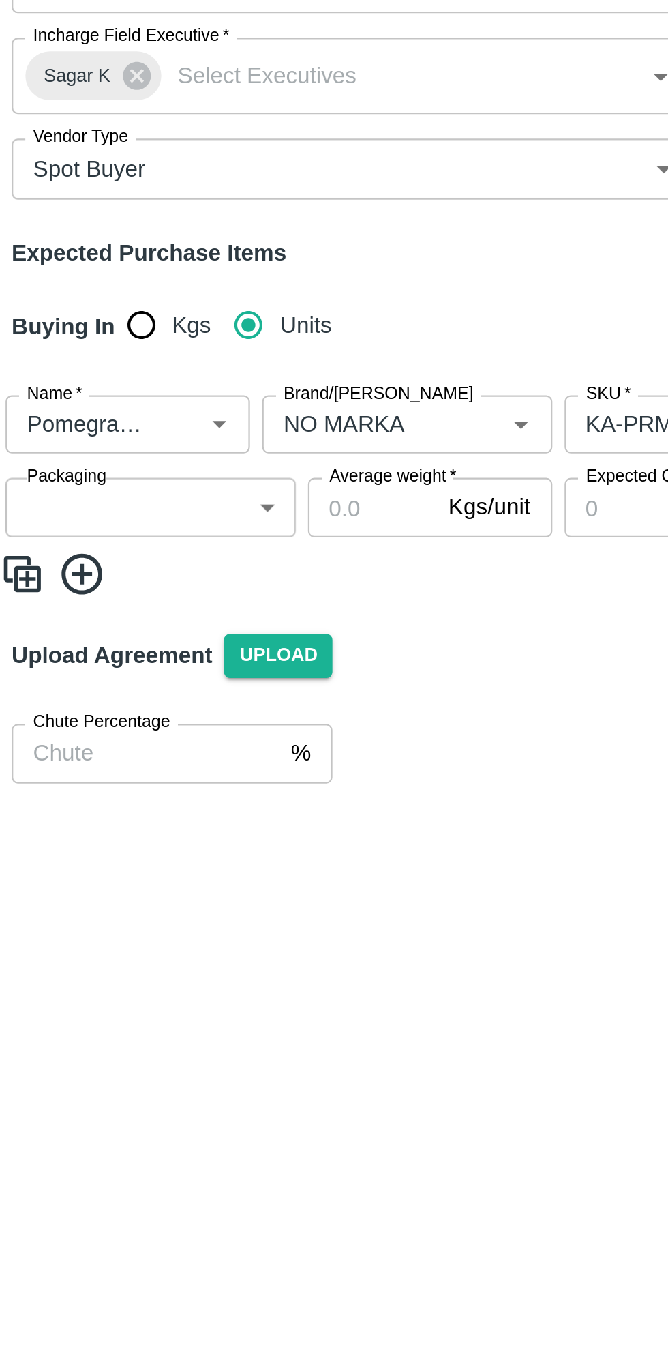
click at [82, 441] on body "Supply Chain Add Purchase Order PO Type   * Vendor Purchase 2 PO Type Buyers   …" at bounding box center [334, 678] width 668 height 1356
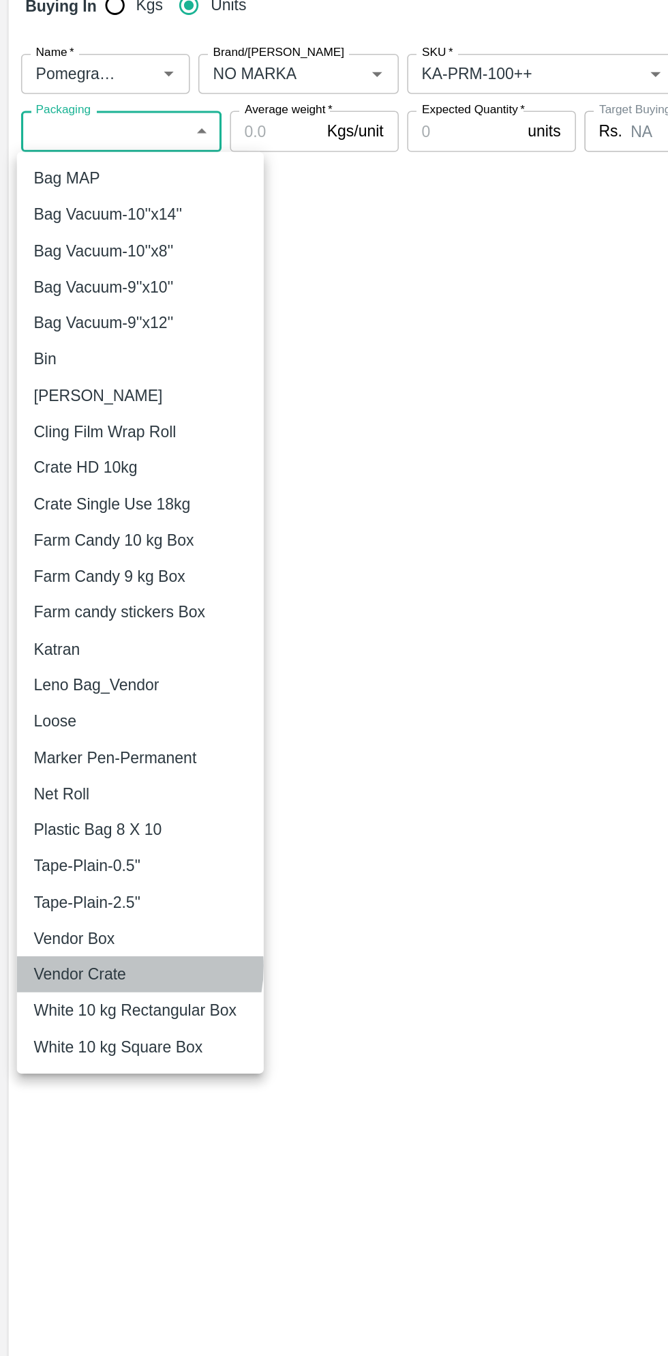
click at [69, 978] on p "Vendor Crate" at bounding box center [51, 983] width 59 height 15
type input "277"
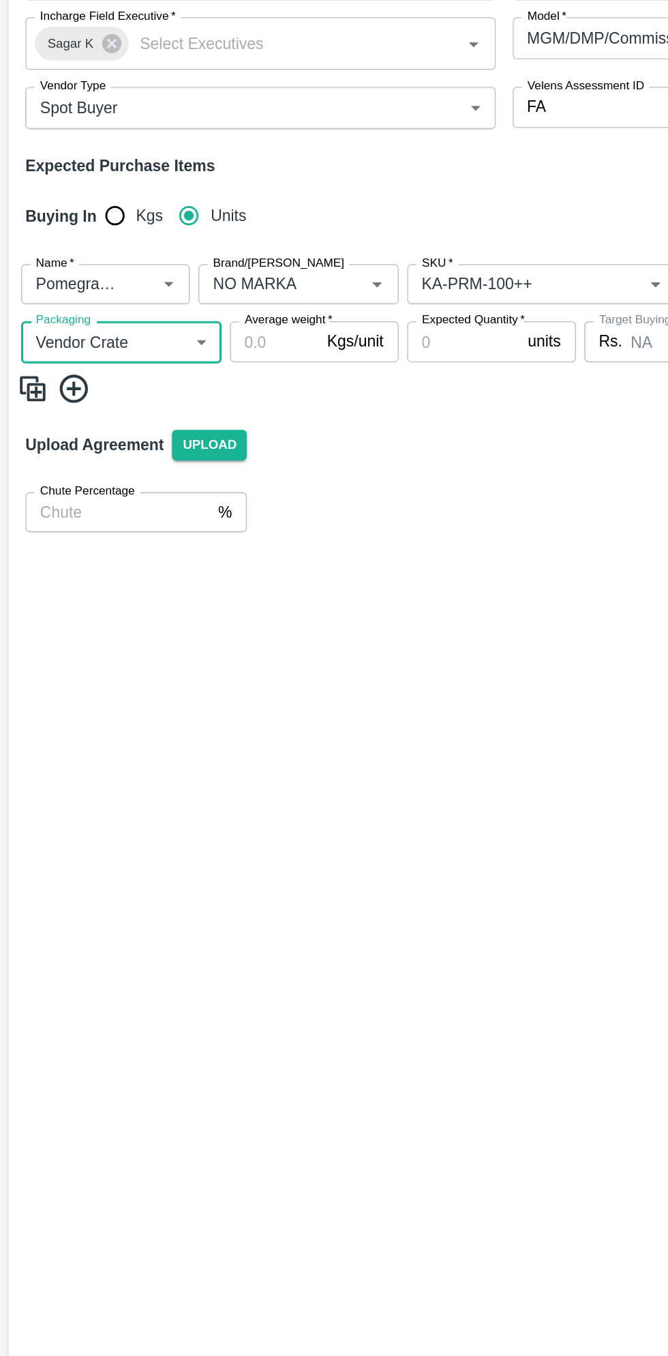
click at [177, 442] on input "Average weight   *" at bounding box center [177, 439] width 57 height 26
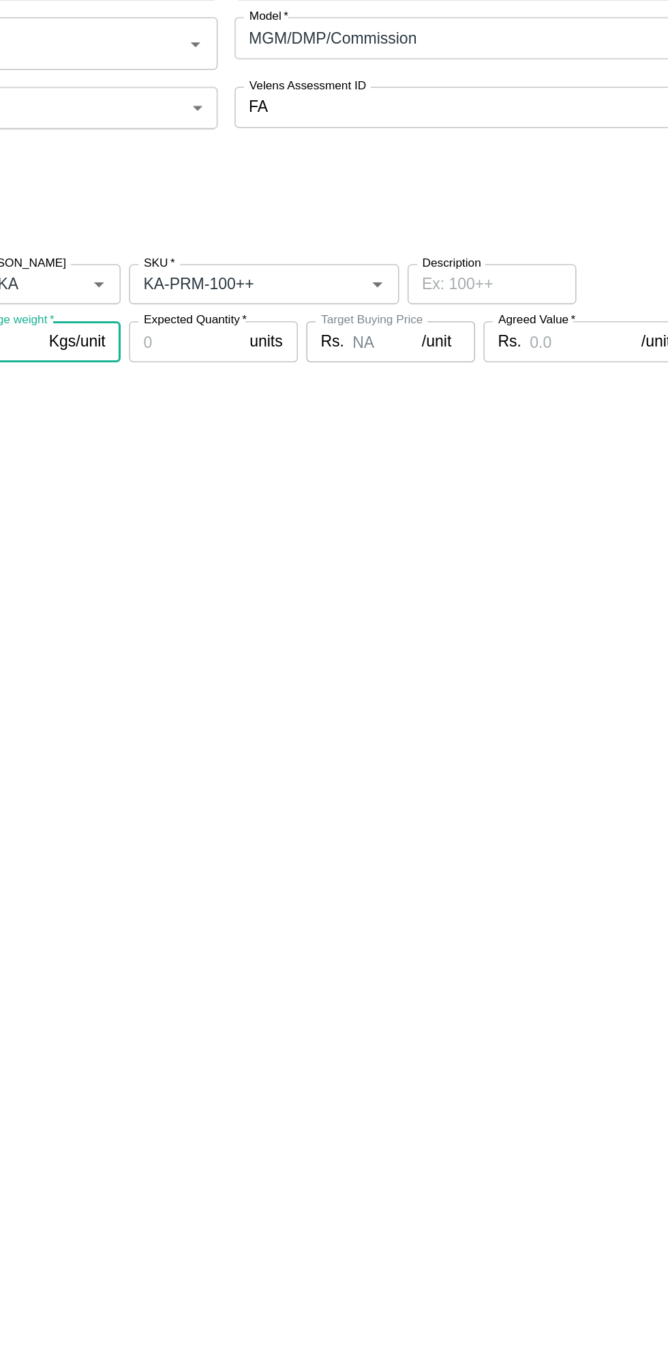
type input "20"
click at [307, 442] on input "Expected Quantity   *" at bounding box center [299, 439] width 73 height 26
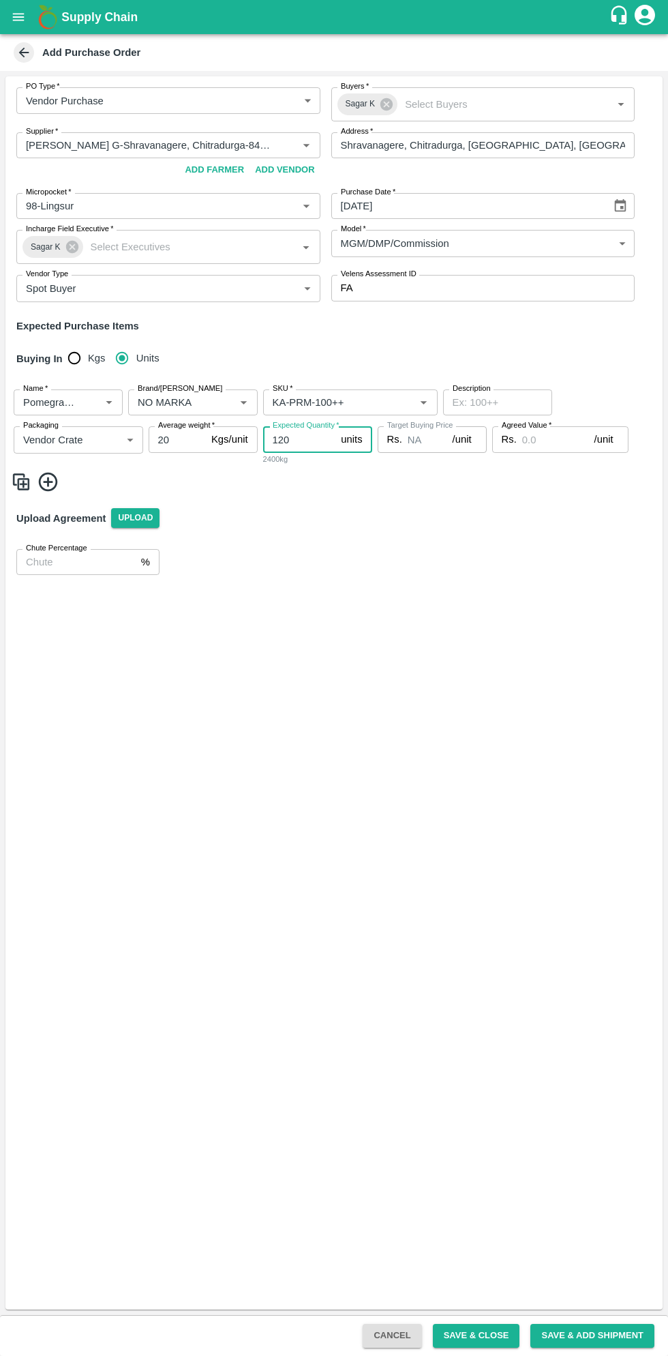
type input "120"
click at [539, 441] on input "Agreed Value   *" at bounding box center [558, 439] width 72 height 26
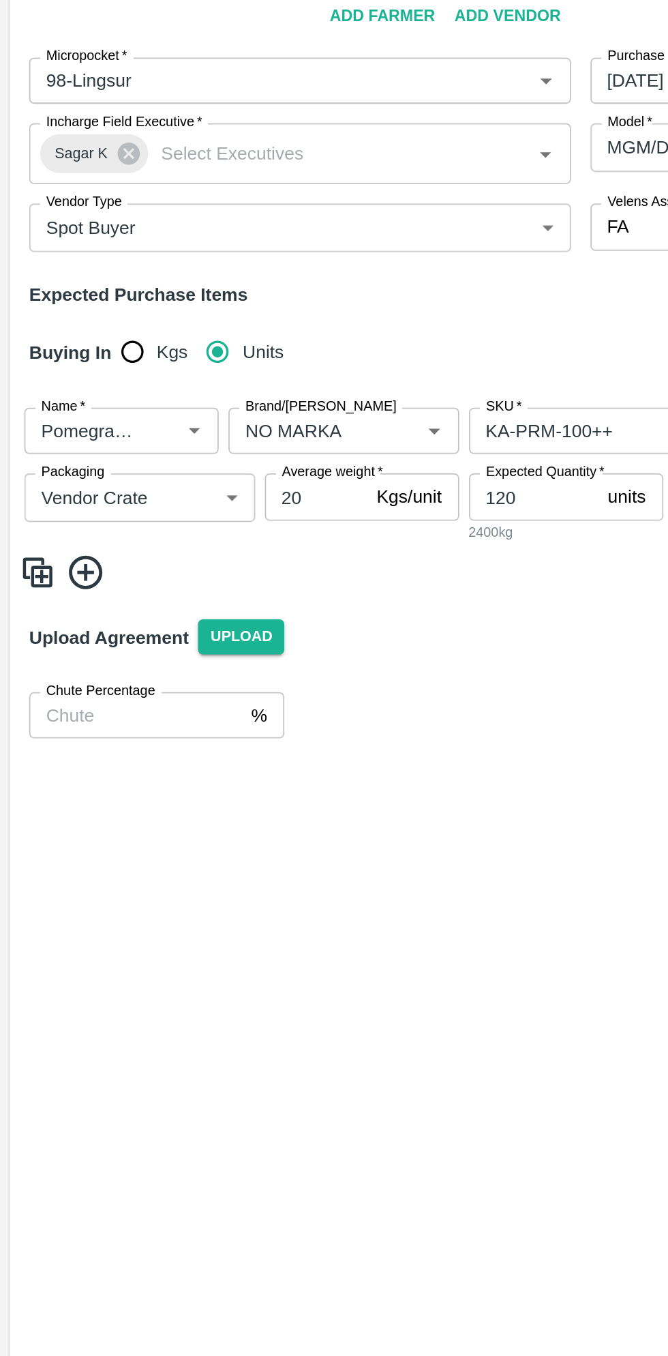
type input "2000"
click at [48, 482] on icon at bounding box center [48, 482] width 18 height 18
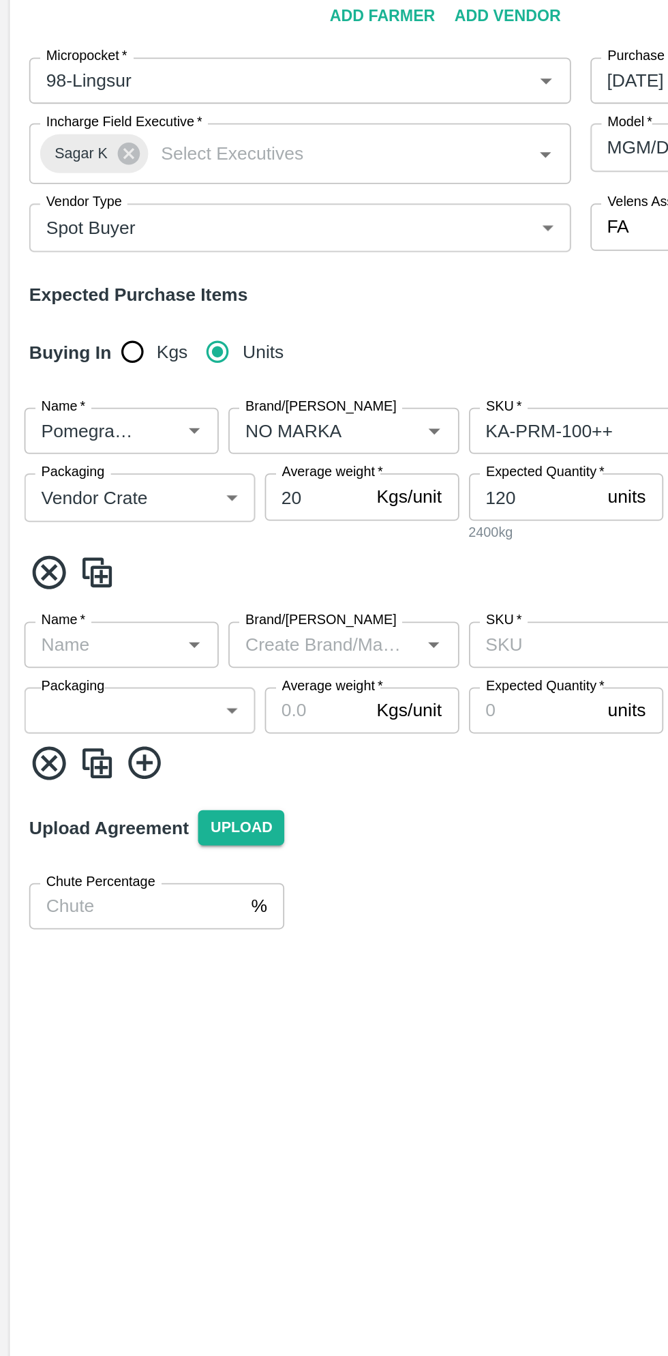
click at [74, 520] on input "Name   *" at bounding box center [57, 522] width 78 height 18
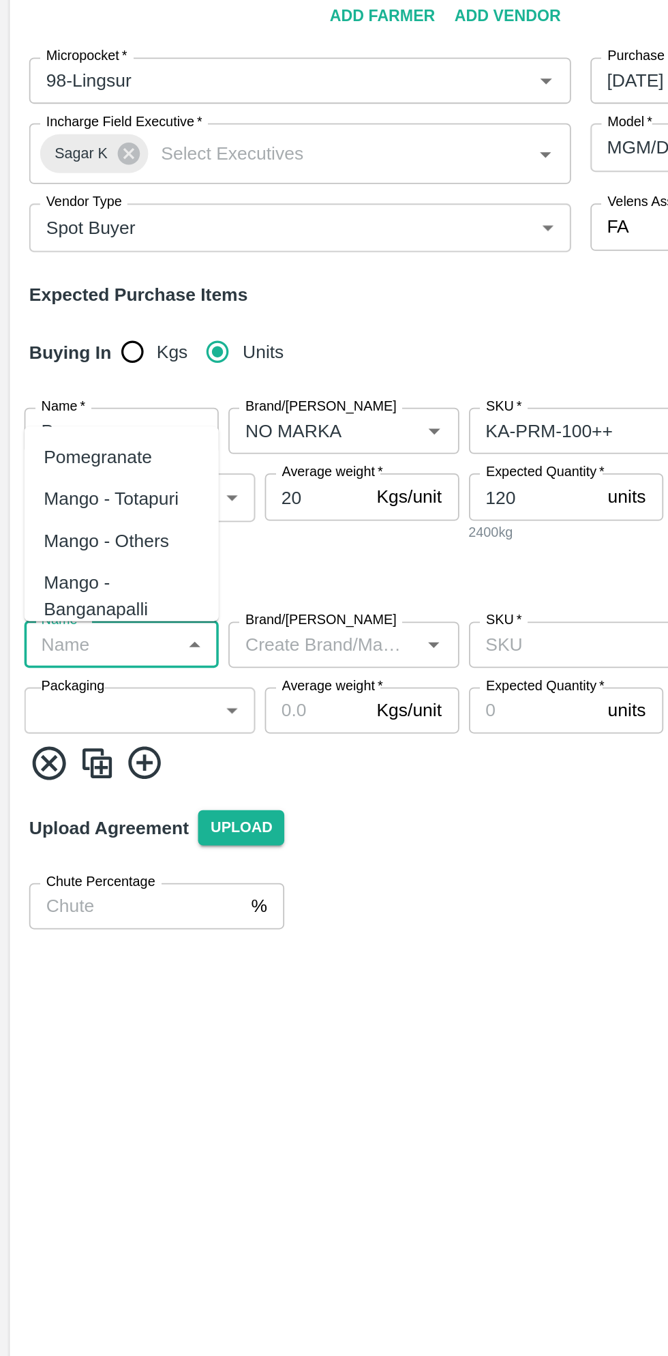
click at [63, 411] on div "Pomegranate" at bounding box center [55, 417] width 61 height 15
type input "Pomegranate"
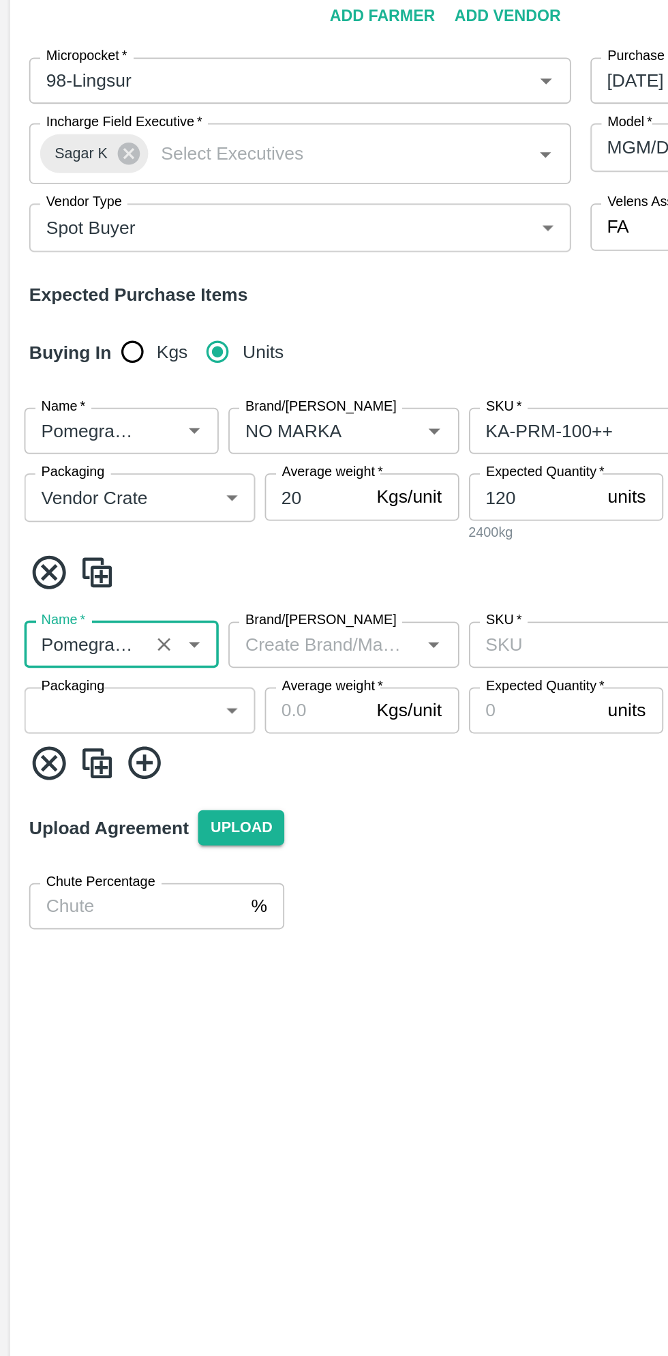
click at [194, 520] on input "Brand/[PERSON_NAME]" at bounding box center [181, 522] width 99 height 18
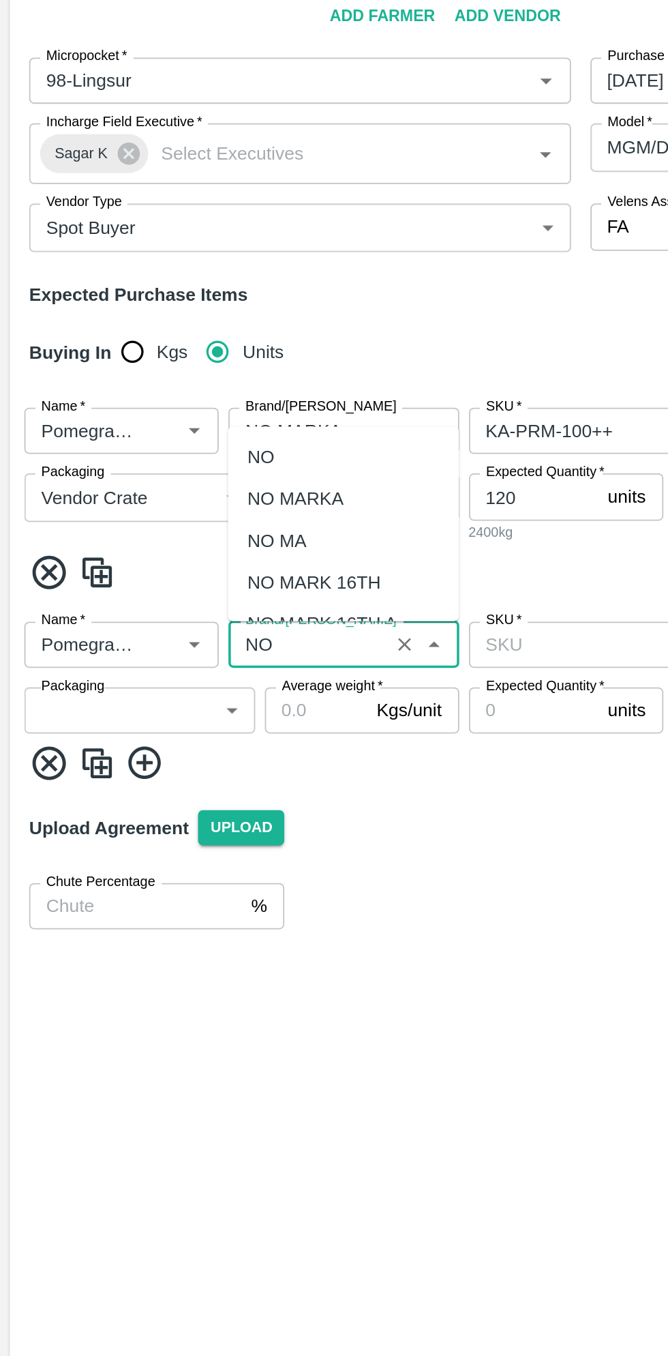
click at [185, 437] on div "NO MARKA" at bounding box center [166, 440] width 54 height 15
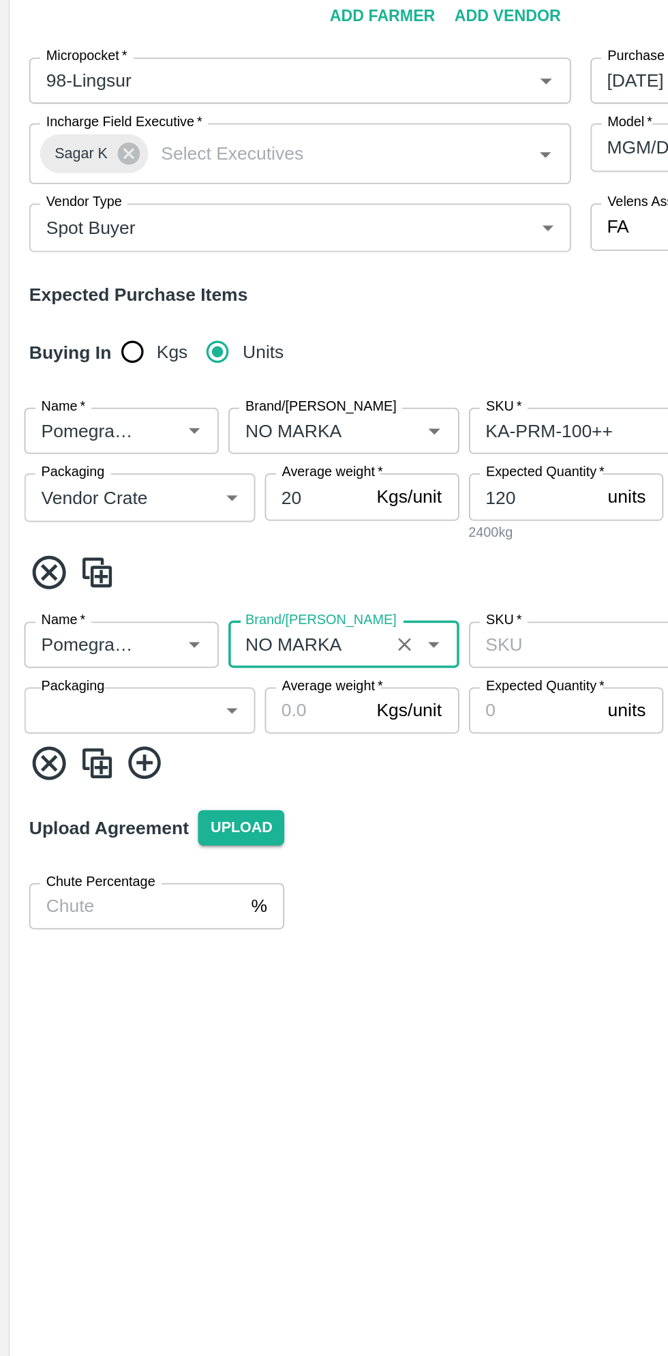
type input "NO MARKA"
click at [76, 557] on body "Supply Chain Add Purchase Order PO Type   * Vendor Purchase 2 PO Type Buyers   …" at bounding box center [334, 678] width 668 height 1356
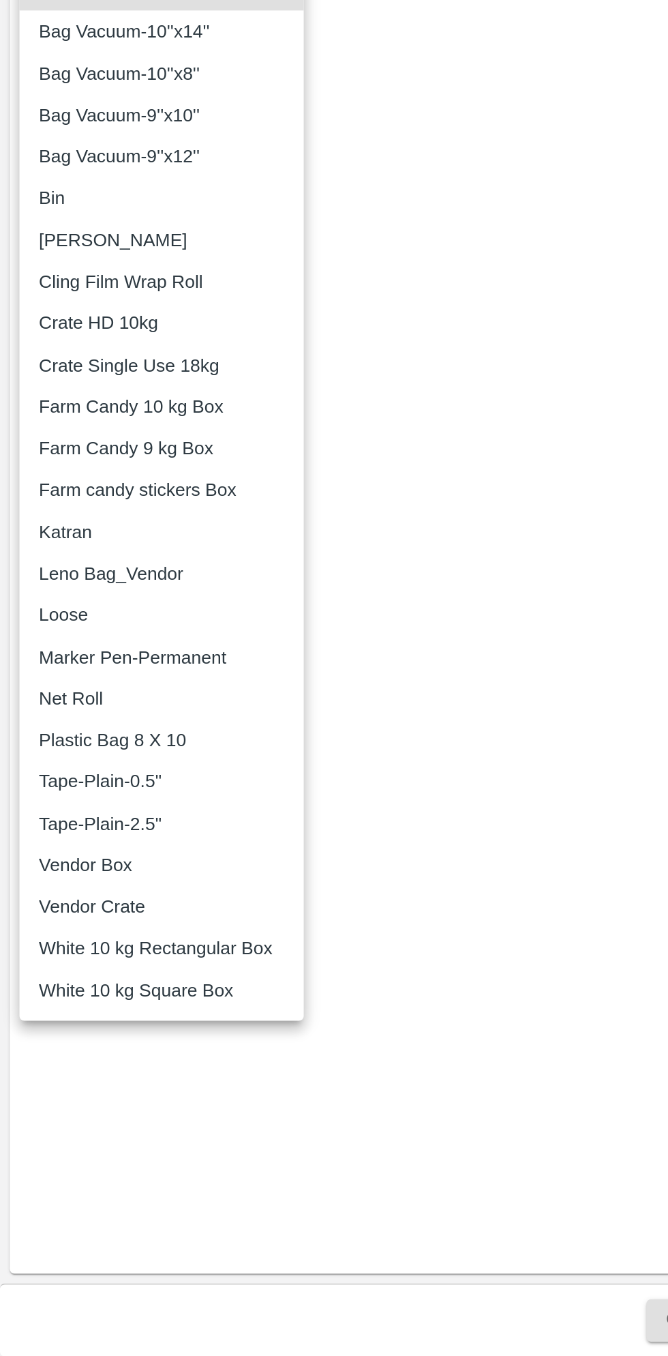
click at [80, 1100] on p "Vendor Crate" at bounding box center [51, 1103] width 59 height 15
type input "277"
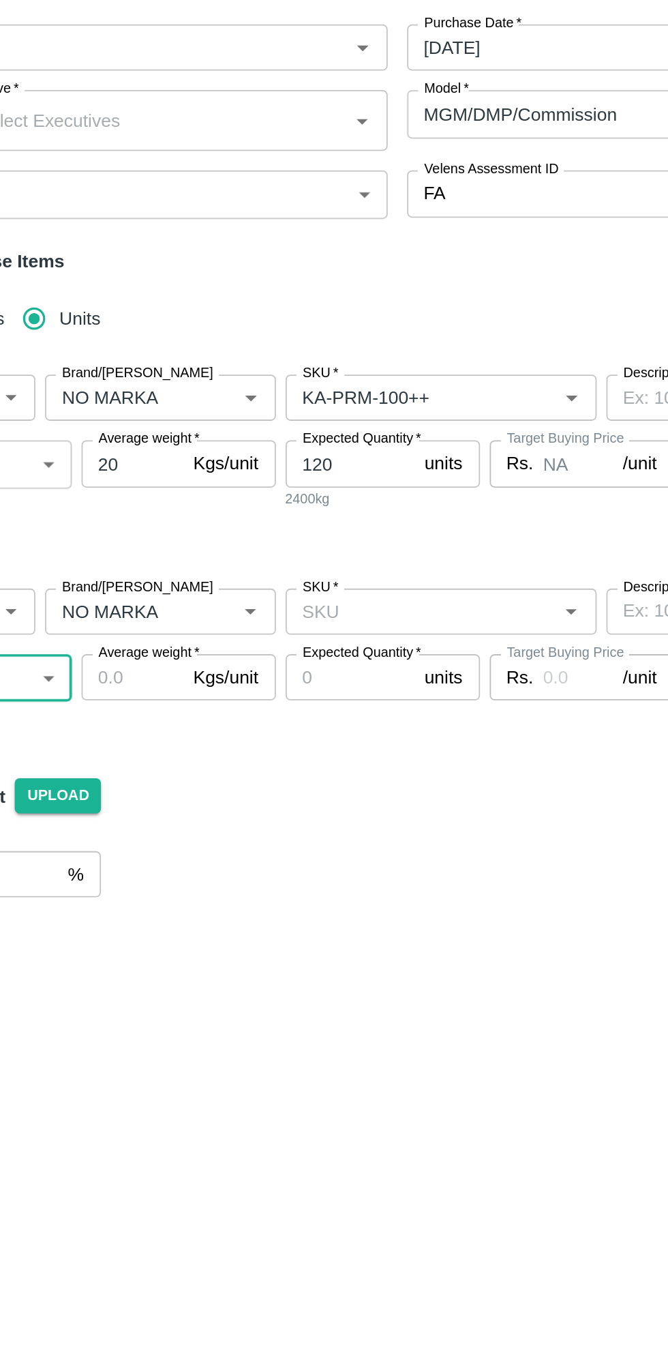
click at [180, 555] on input "Average weight   *" at bounding box center [177, 559] width 57 height 26
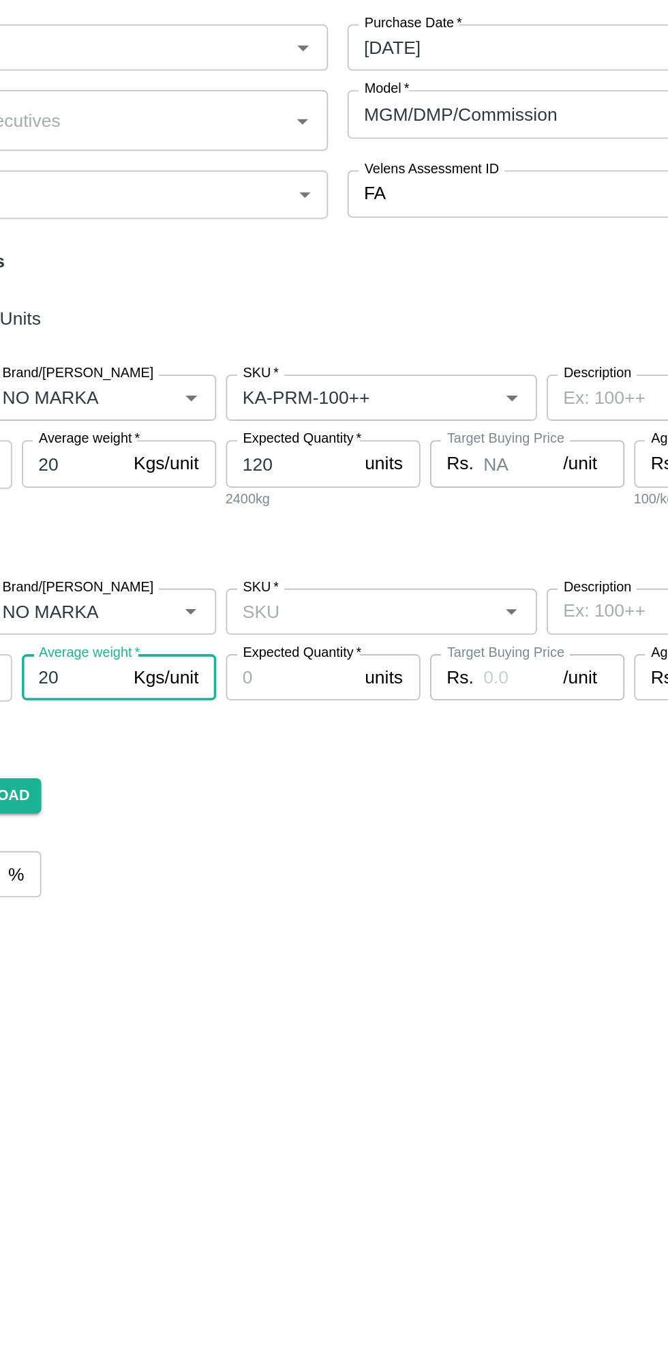
type input "20"
click at [307, 559] on input "Expected Quantity   *" at bounding box center [299, 559] width 73 height 26
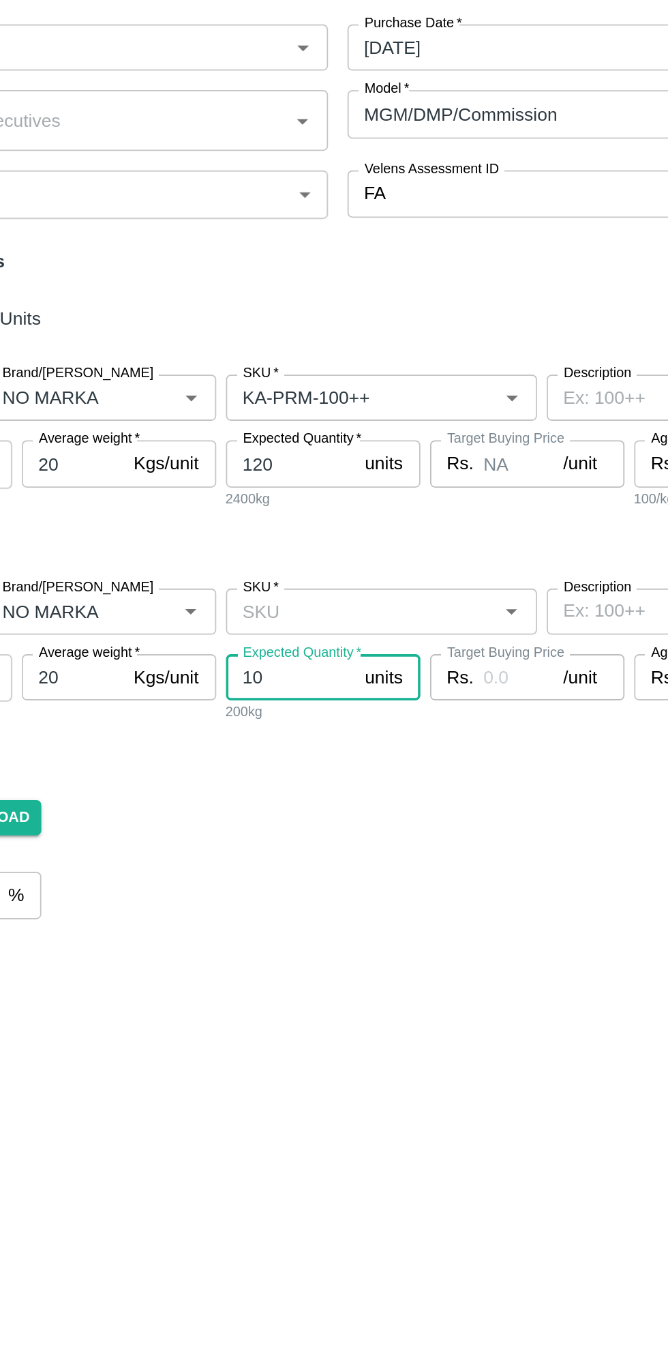
type input "10"
click at [333, 522] on input "SKU   *" at bounding box center [339, 522] width 144 height 18
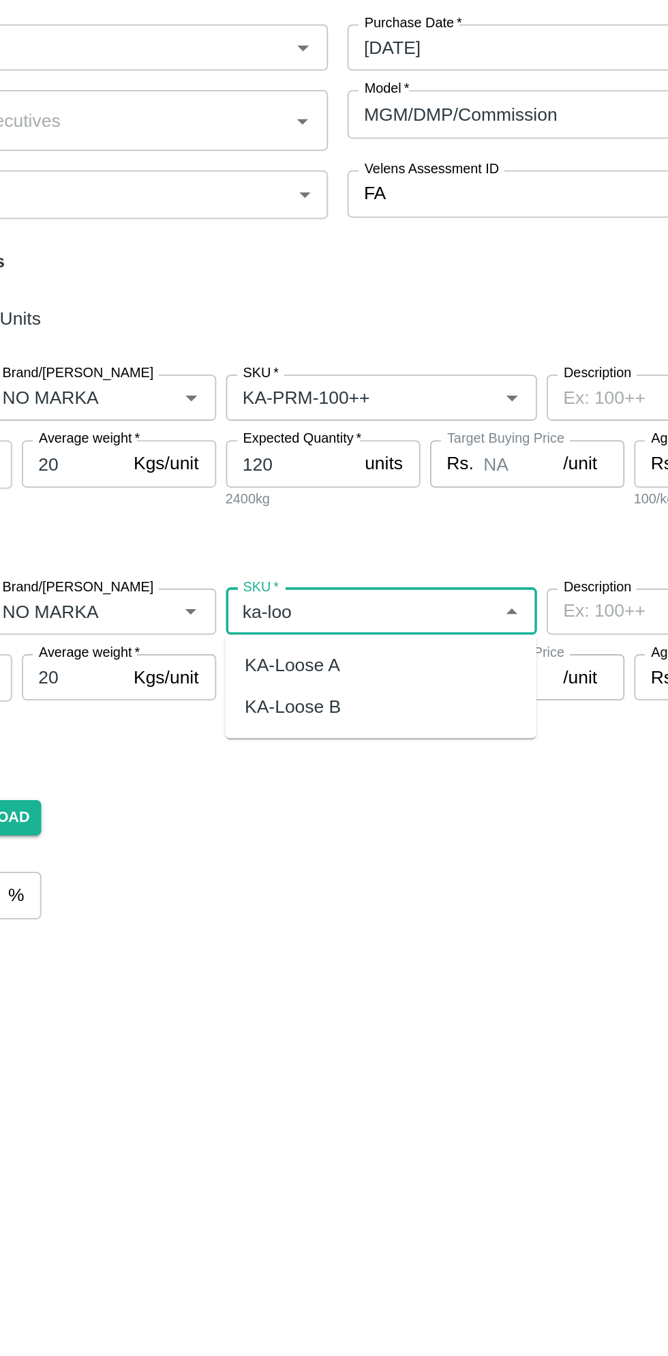
click at [355, 549] on div "KA-Loose A" at bounding box center [350, 552] width 175 height 23
type input "KA-Loose A"
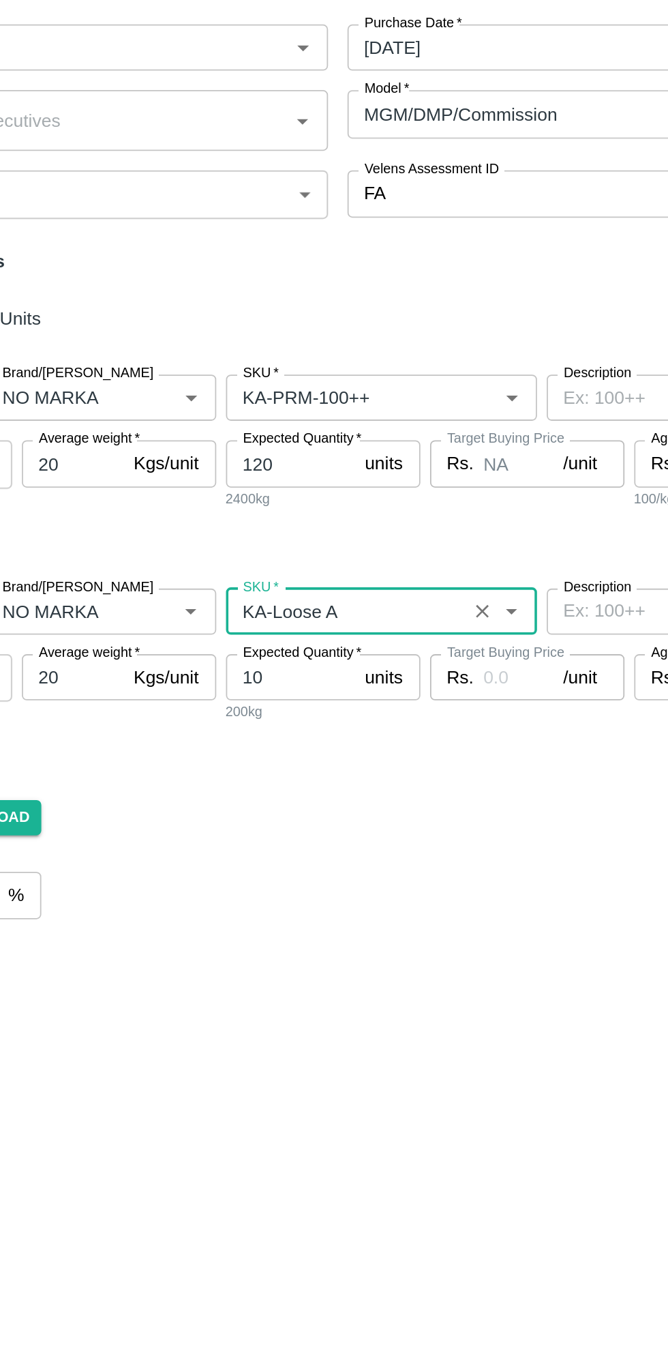
type input "NA"
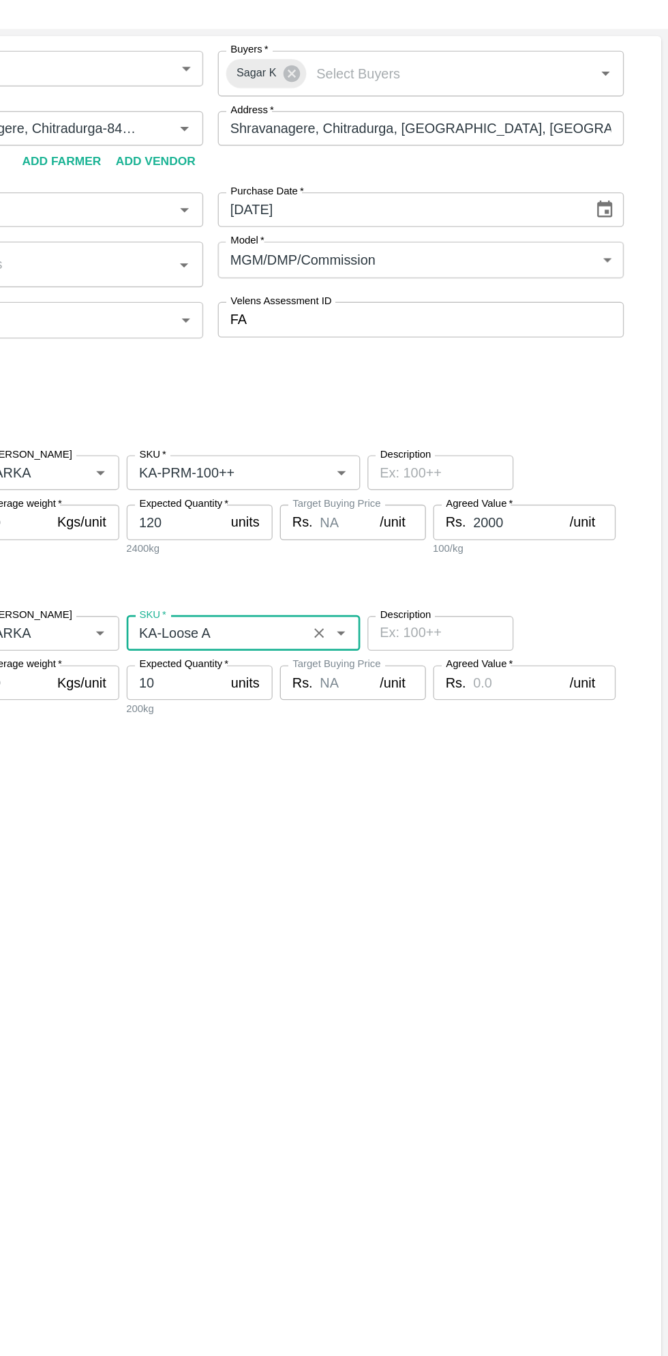
type input "KA-Loose A"
click at [544, 559] on input "Agreed Value   *" at bounding box center [558, 559] width 72 height 26
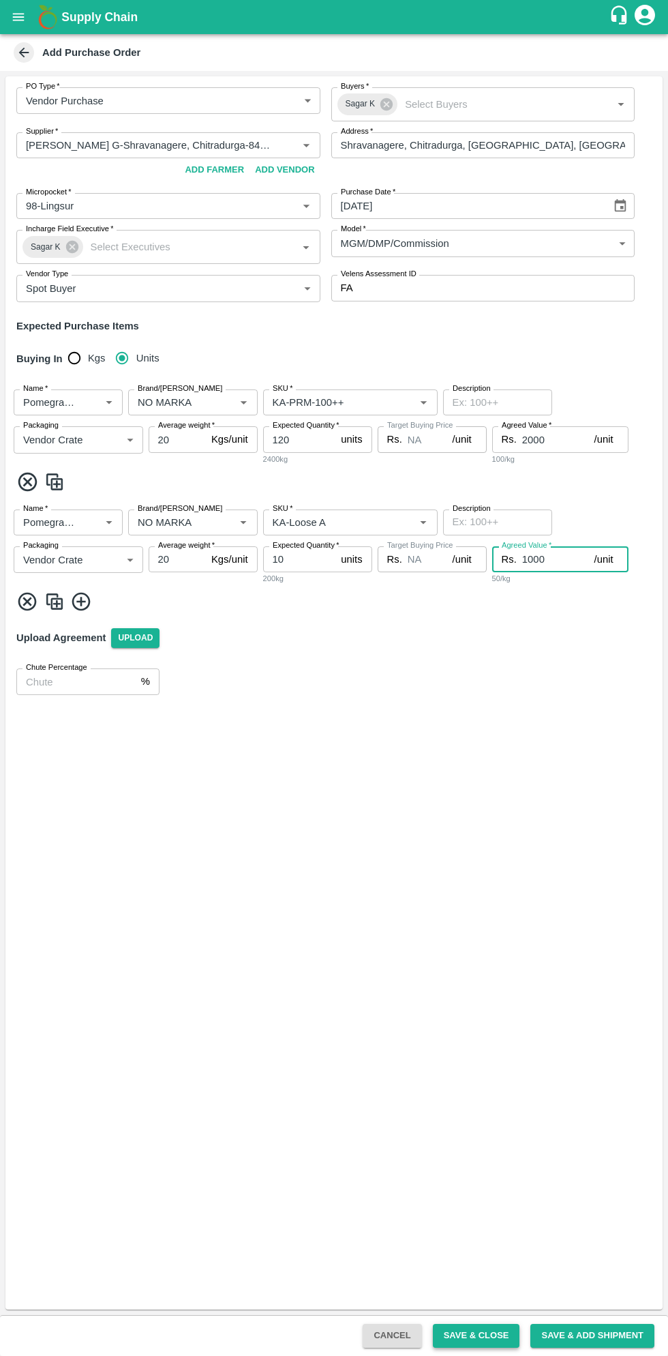
type input "1000"
click at [481, 1327] on button "Save & Close" at bounding box center [476, 1336] width 87 height 24
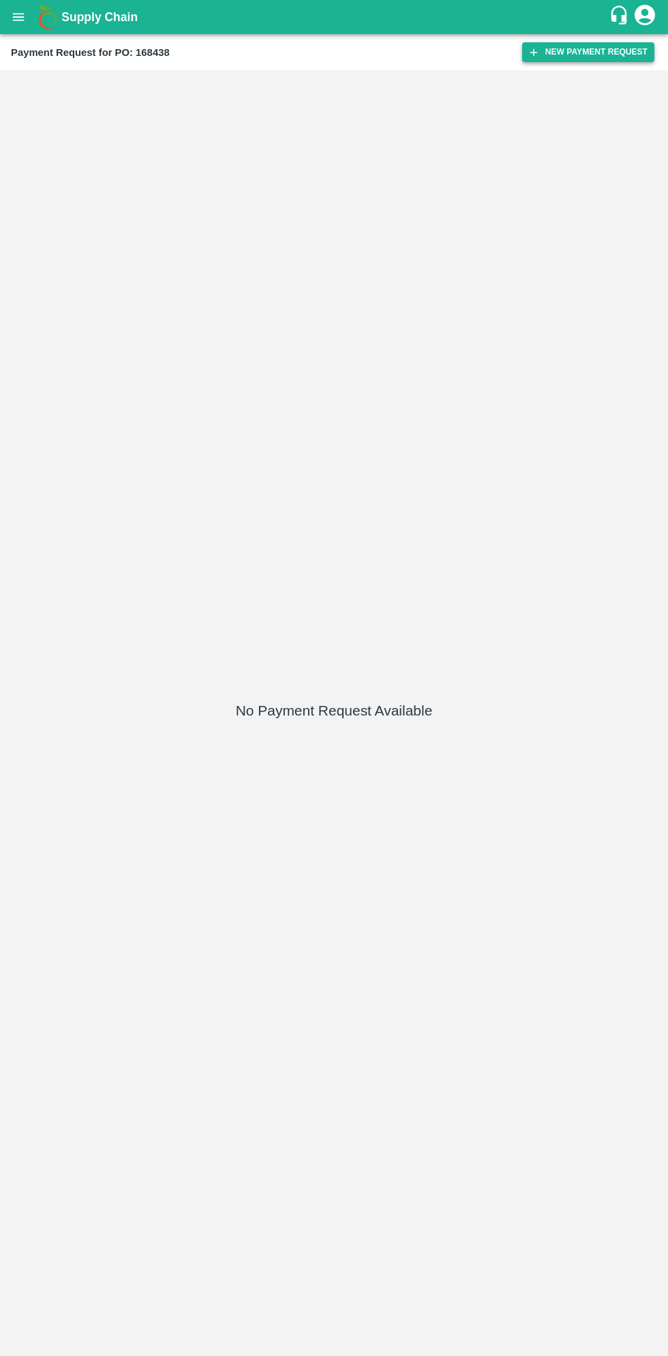
click at [586, 56] on button "New Payment Request" at bounding box center [588, 52] width 132 height 20
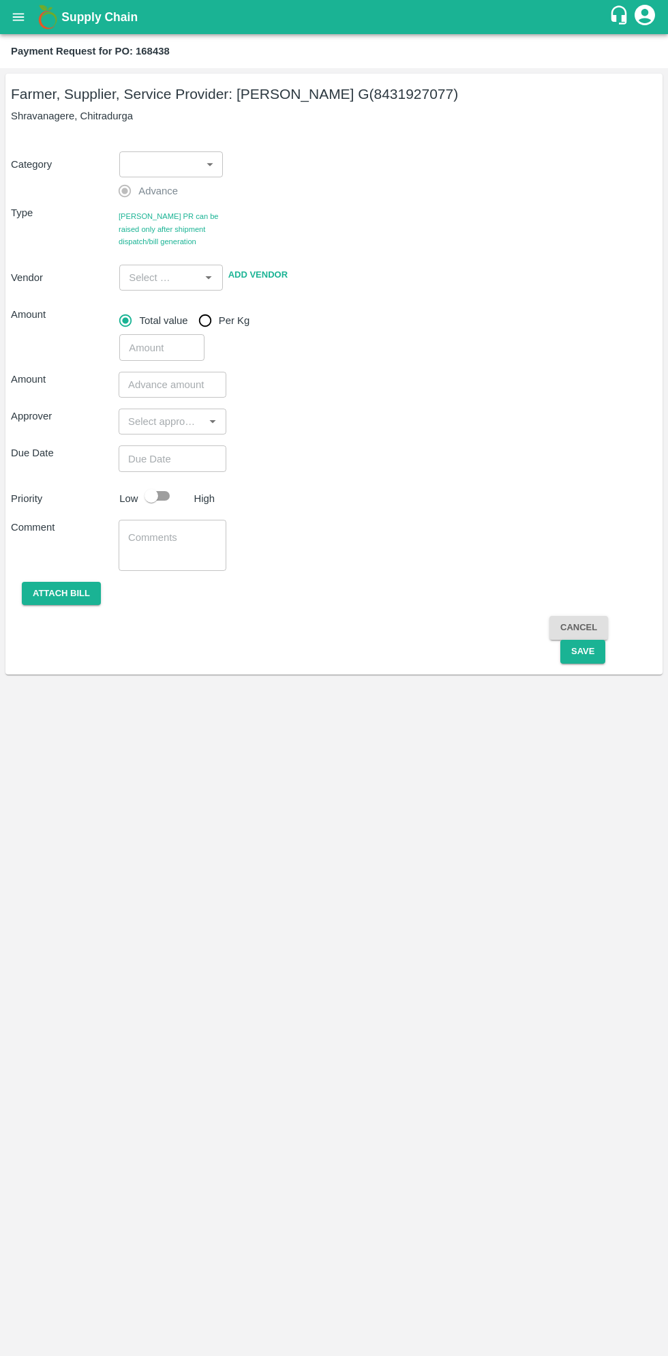
click at [168, 164] on body "Supply Chain Payment Request for PO: 168438 Farmer, Supplier, Service Provider:…" at bounding box center [334, 678] width 668 height 1356
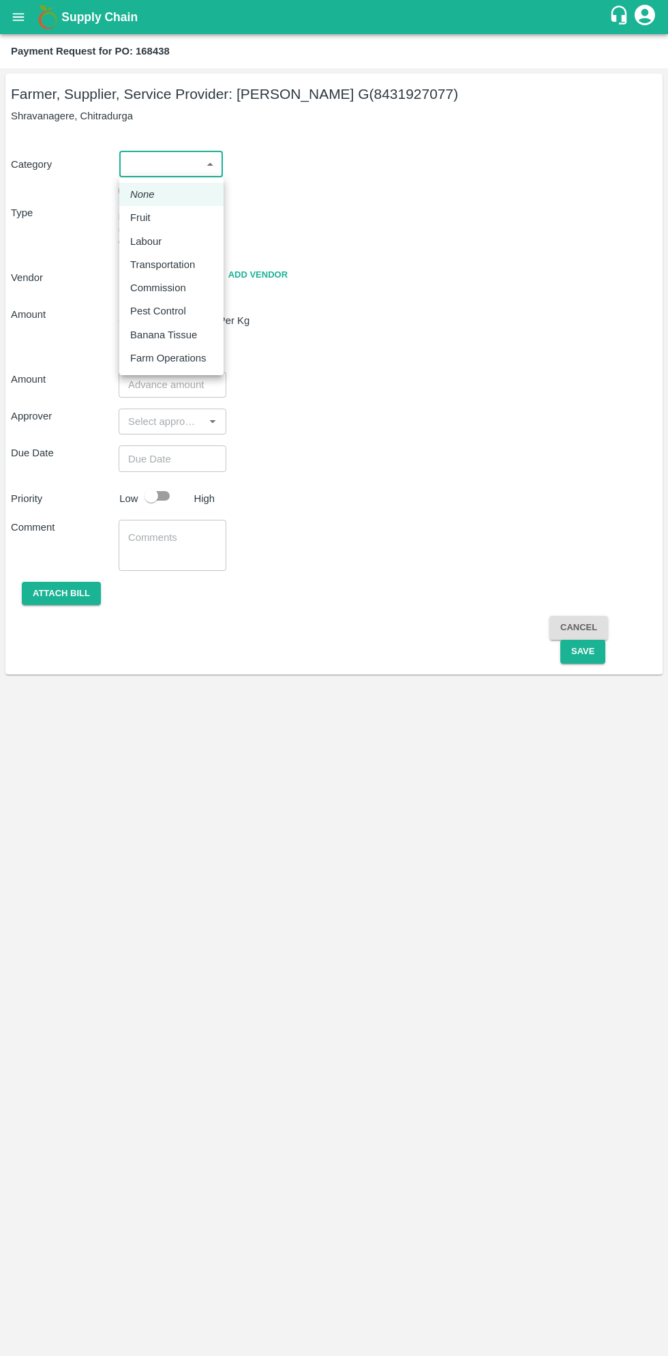
click at [151, 214] on div "Fruit" at bounding box center [143, 217] width 27 height 15
type input "1"
type input "Thippeswamy G - 8431927077(Farmer, Supplier, Service Provider)"
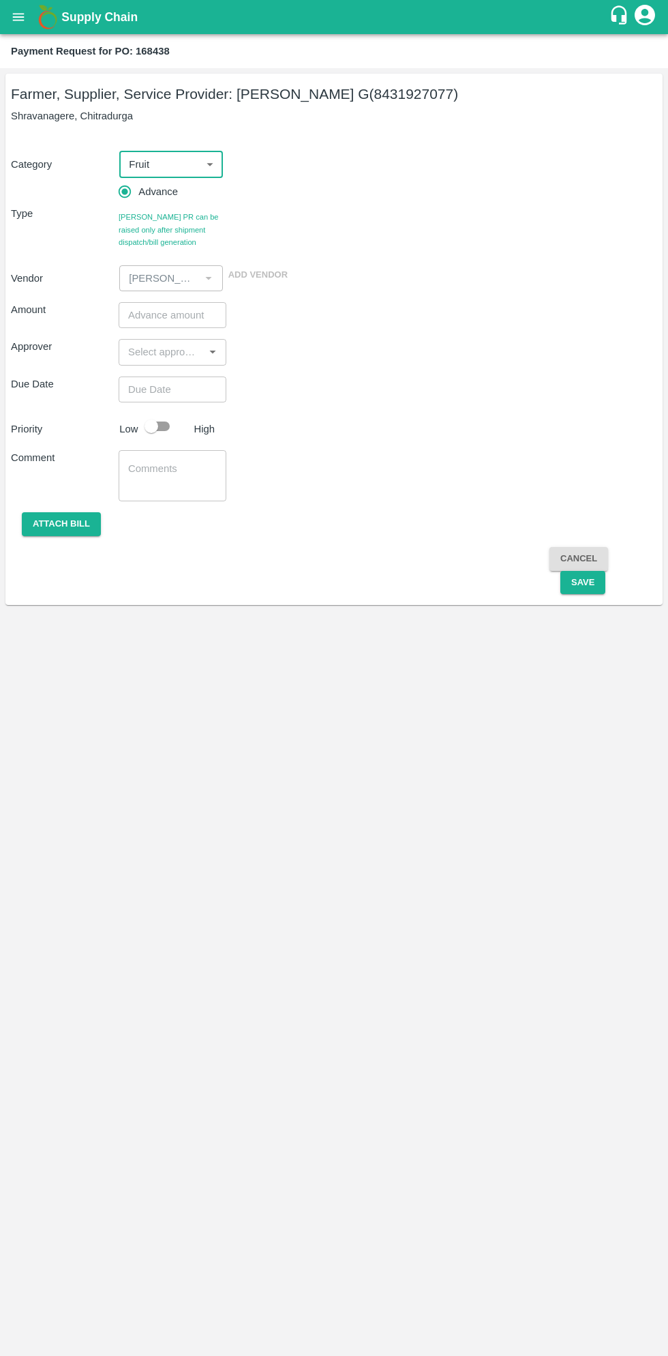
click at [167, 314] on input "number" at bounding box center [173, 315] width 108 height 26
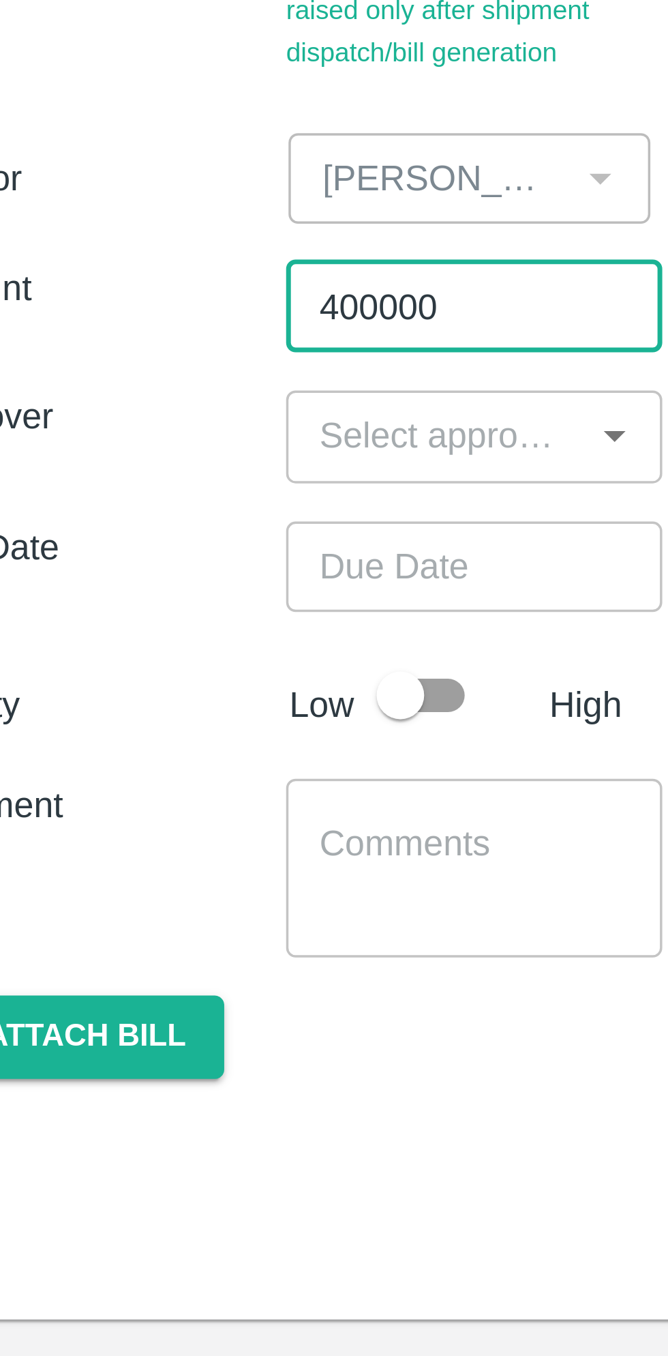
type input "400000"
click at [178, 356] on input "input" at bounding box center [161, 352] width 77 height 18
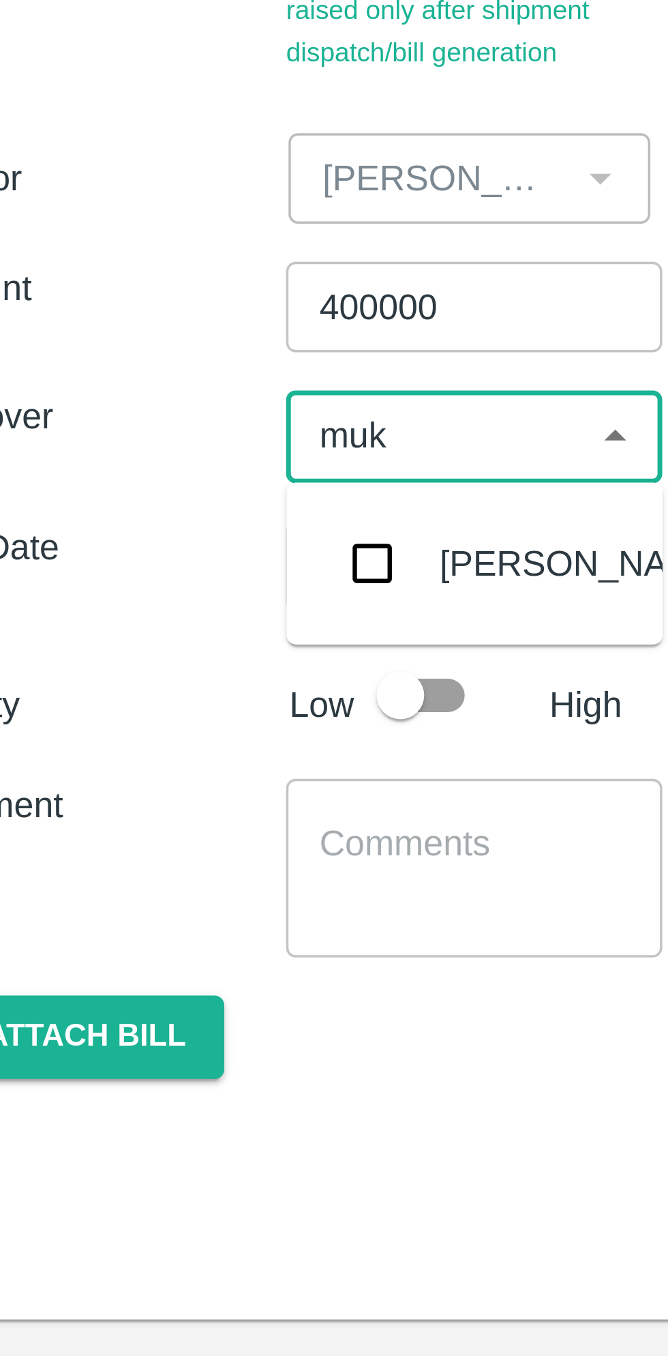
type input "muku"
click at [149, 391] on input "checkbox" at bounding box center [143, 388] width 27 height 27
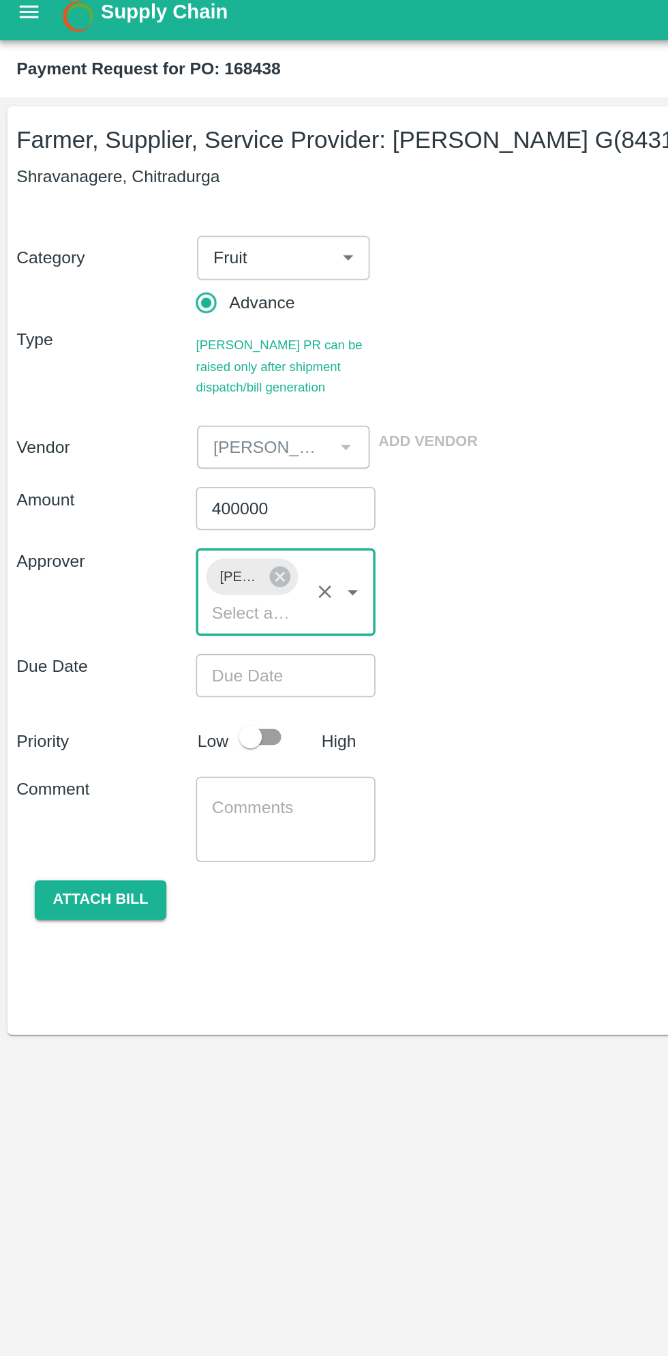
click at [179, 413] on input "Choose date" at bounding box center [168, 415] width 98 height 26
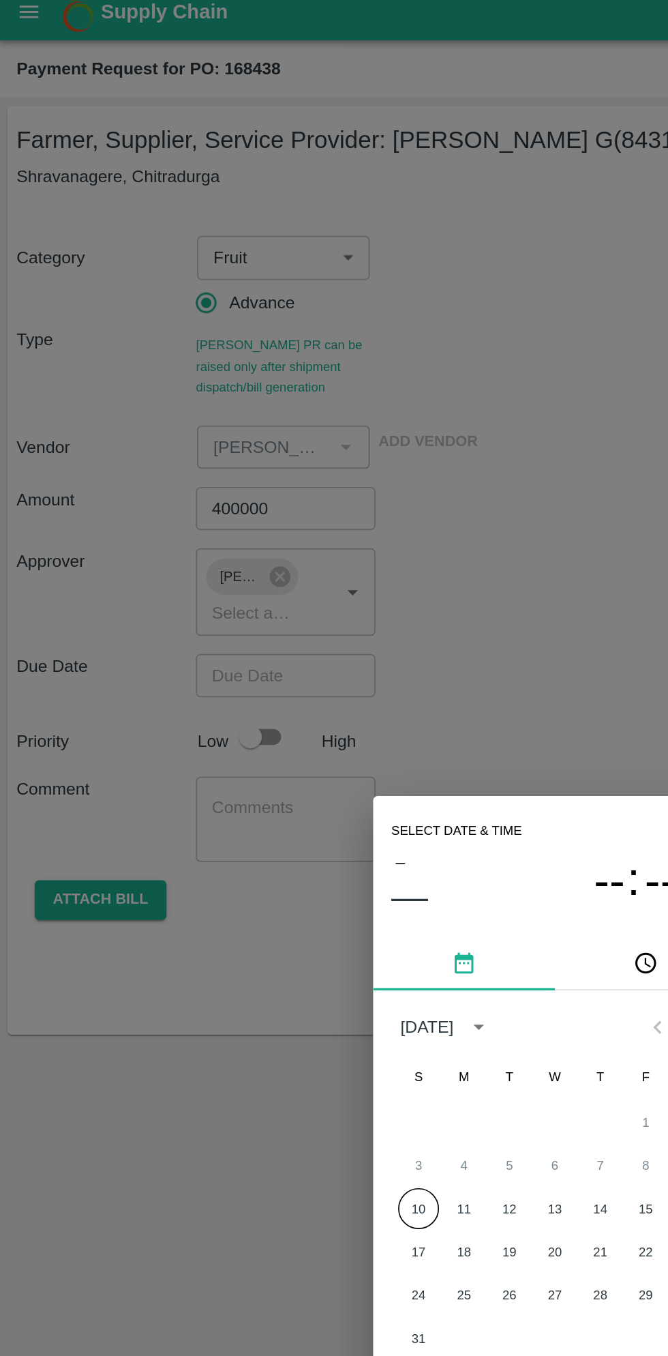
click at [251, 739] on button "10" at bounding box center [252, 735] width 25 height 25
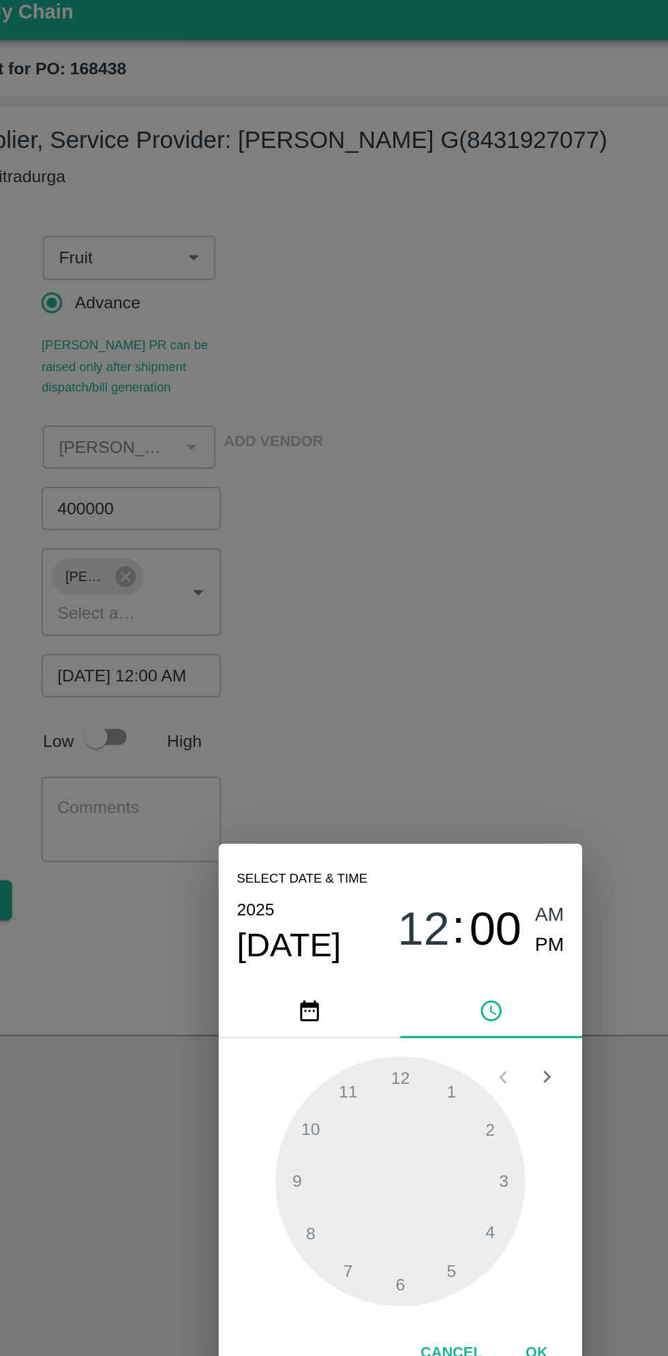
click at [426, 573] on span "PM" at bounding box center [424, 577] width 18 height 18
click at [339, 661] on div at bounding box center [334, 719] width 150 height 150
click at [282, 676] on div at bounding box center [334, 719] width 150 height 150
type input "10/08/2025 12:52 PM"
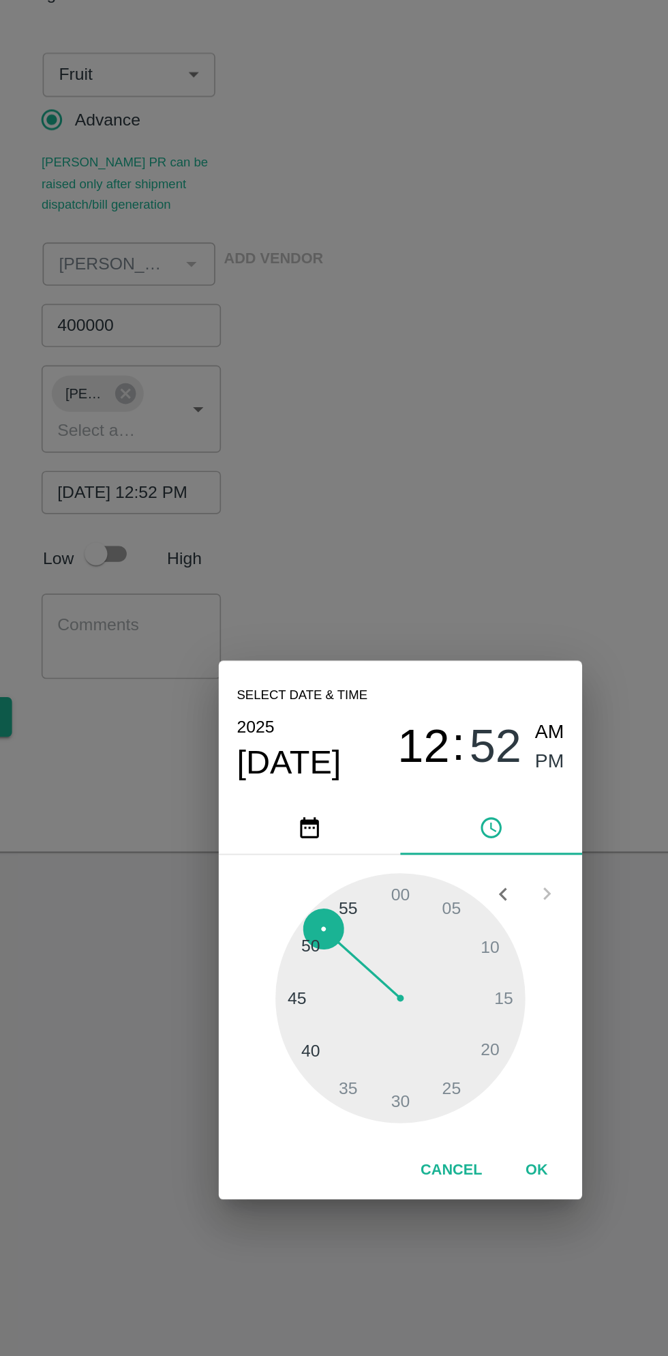
click at [415, 822] on button "OK" at bounding box center [416, 822] width 44 height 24
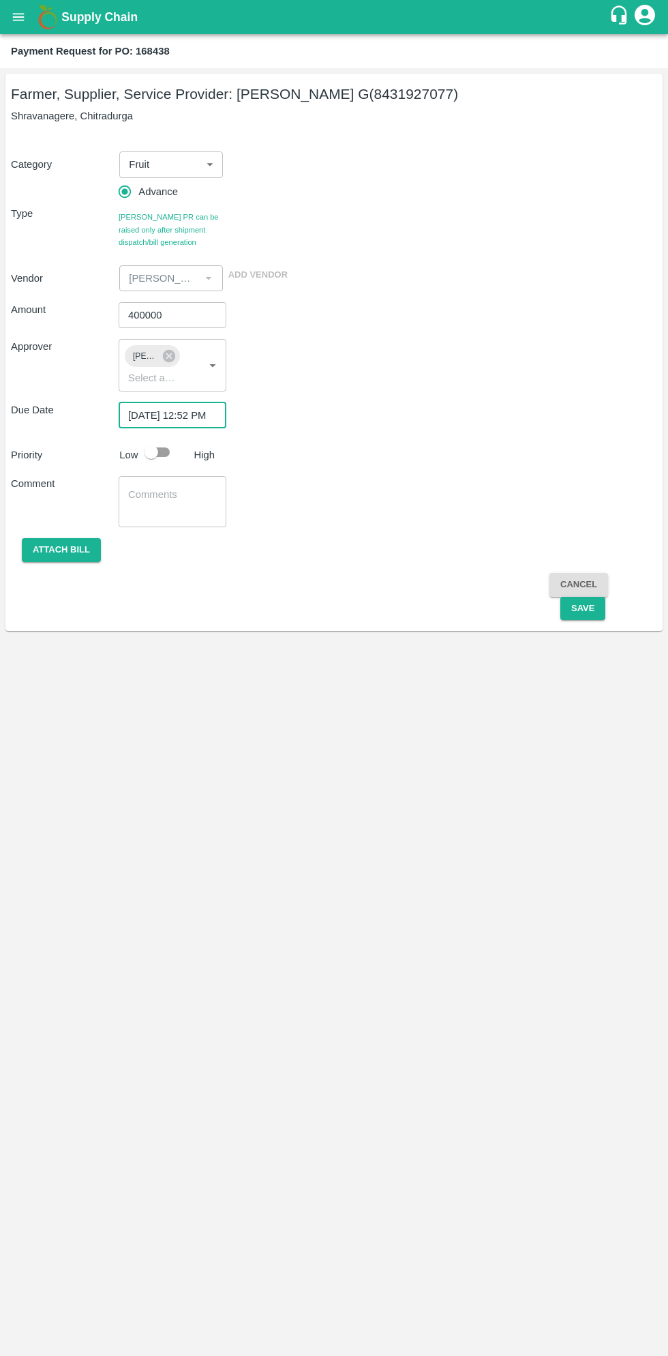
click at [154, 444] on input "checkbox" at bounding box center [152, 452] width 78 height 26
checkbox input "true"
click at [578, 616] on button "Save" at bounding box center [583, 609] width 45 height 24
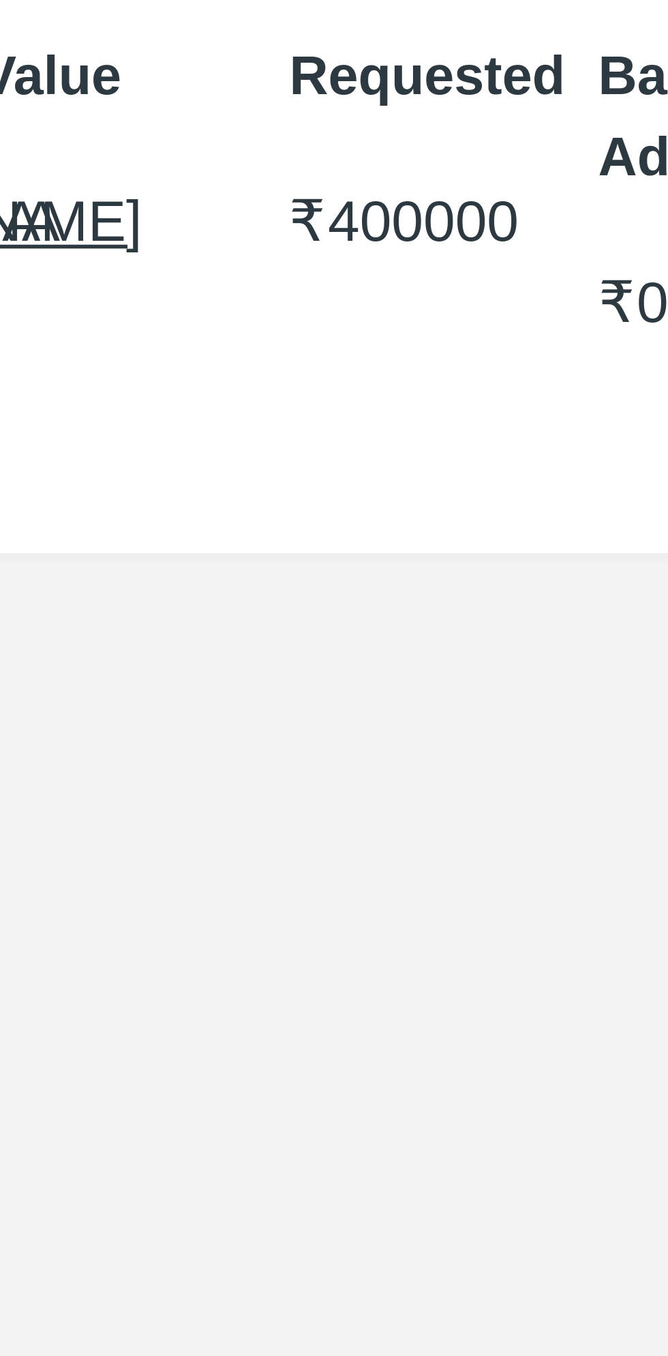
click at [257, 127] on div "Requested ₹ 400000" at bounding box center [249, 125] width 55 height 93
